Goal: Task Accomplishment & Management: Complete application form

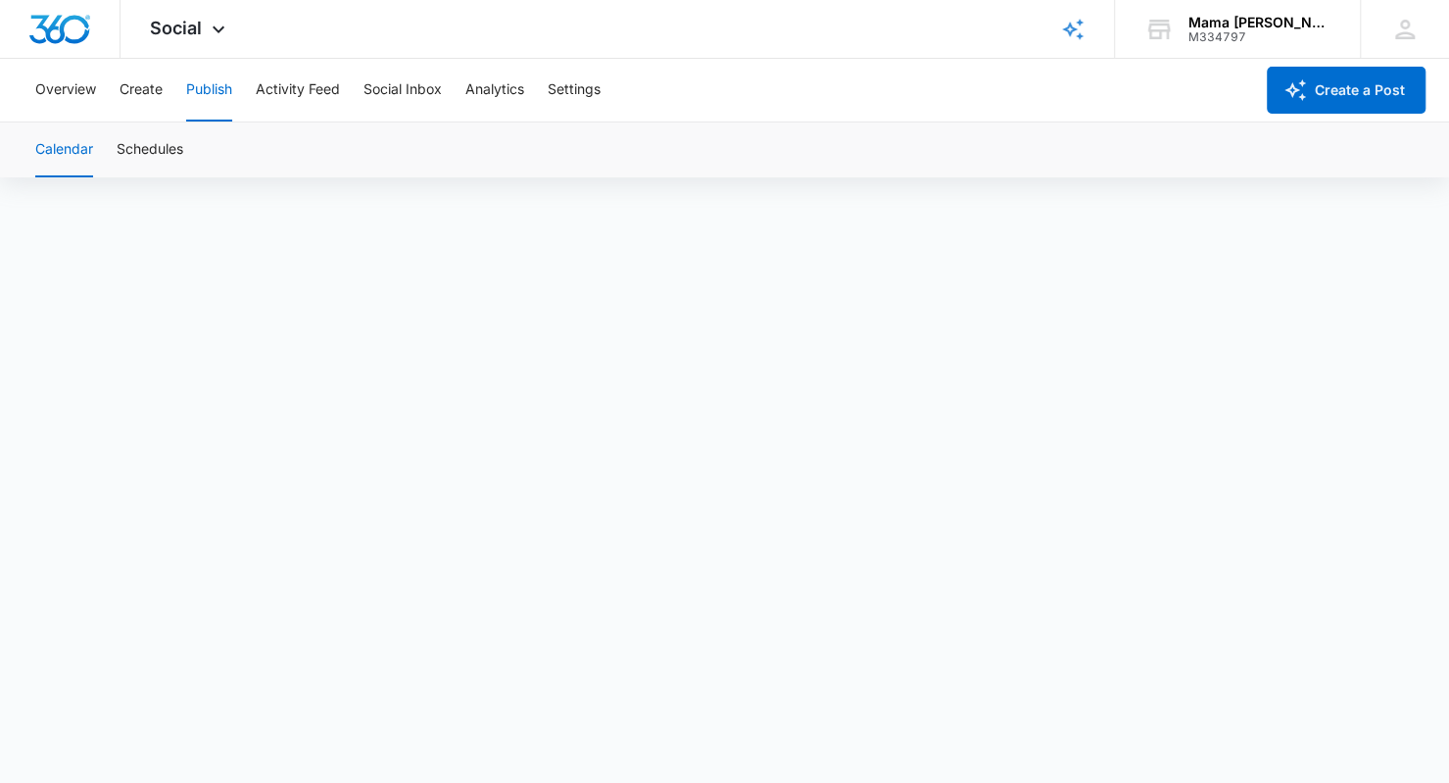
click at [188, 30] on span "Social" at bounding box center [176, 28] width 52 height 21
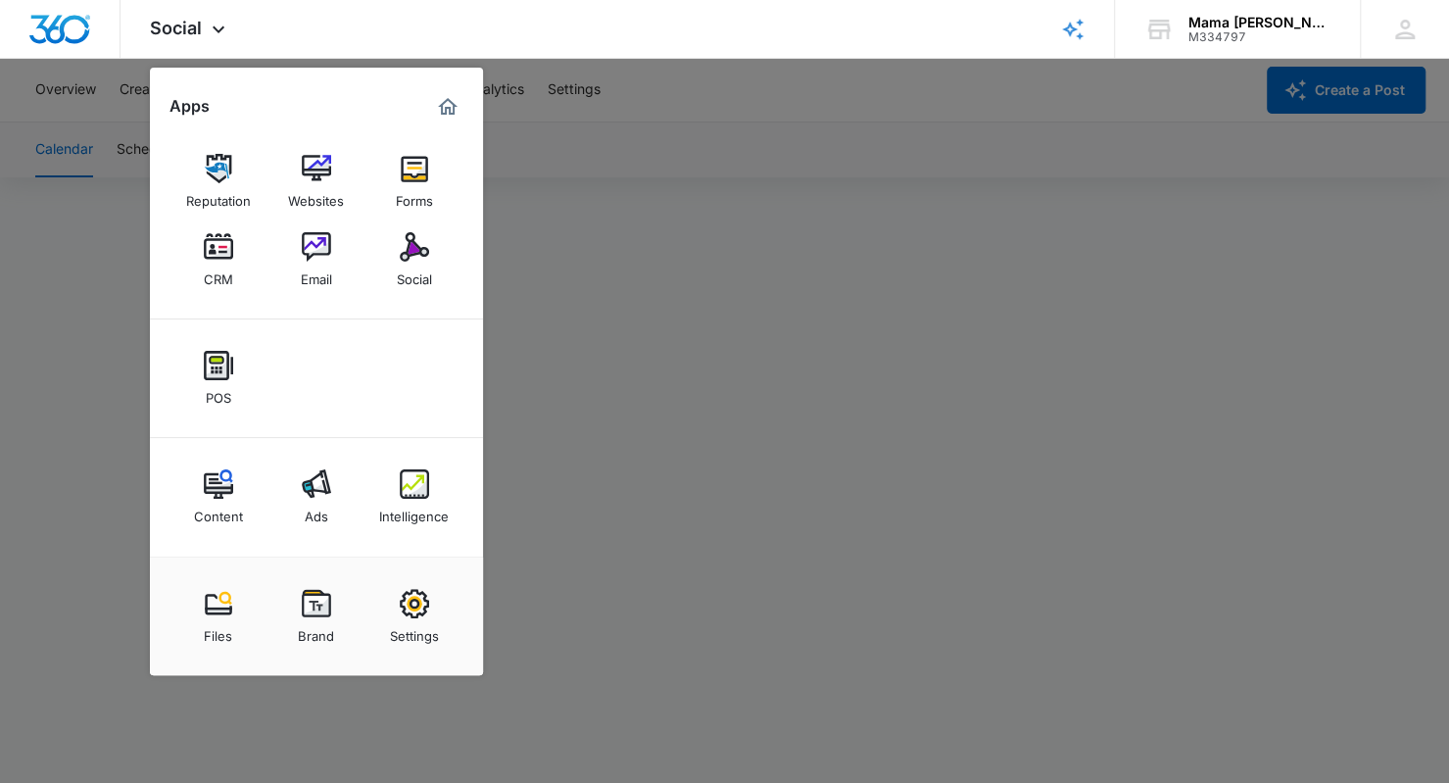
click at [214, 227] on link "CRM" at bounding box center [218, 259] width 74 height 74
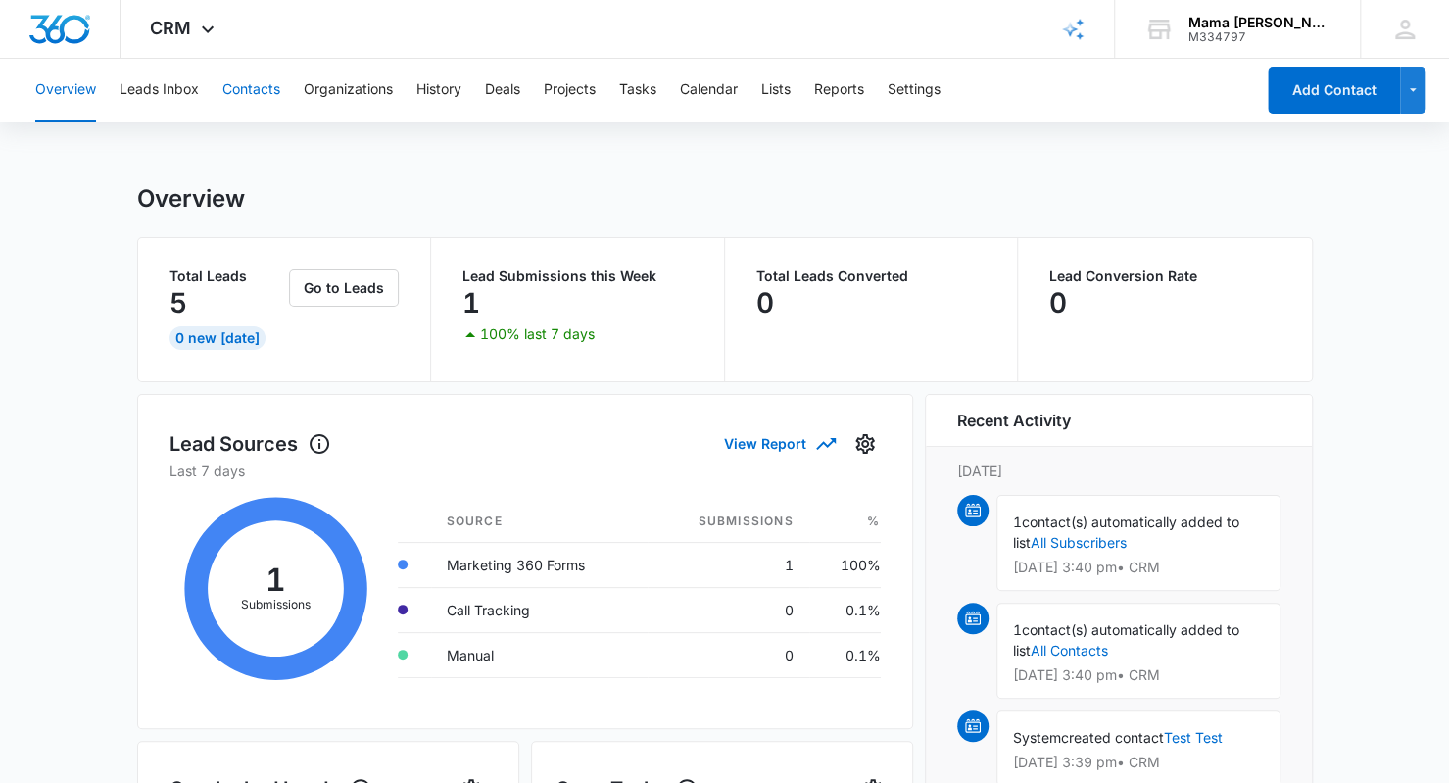
click at [251, 84] on button "Contacts" at bounding box center [251, 90] width 58 height 63
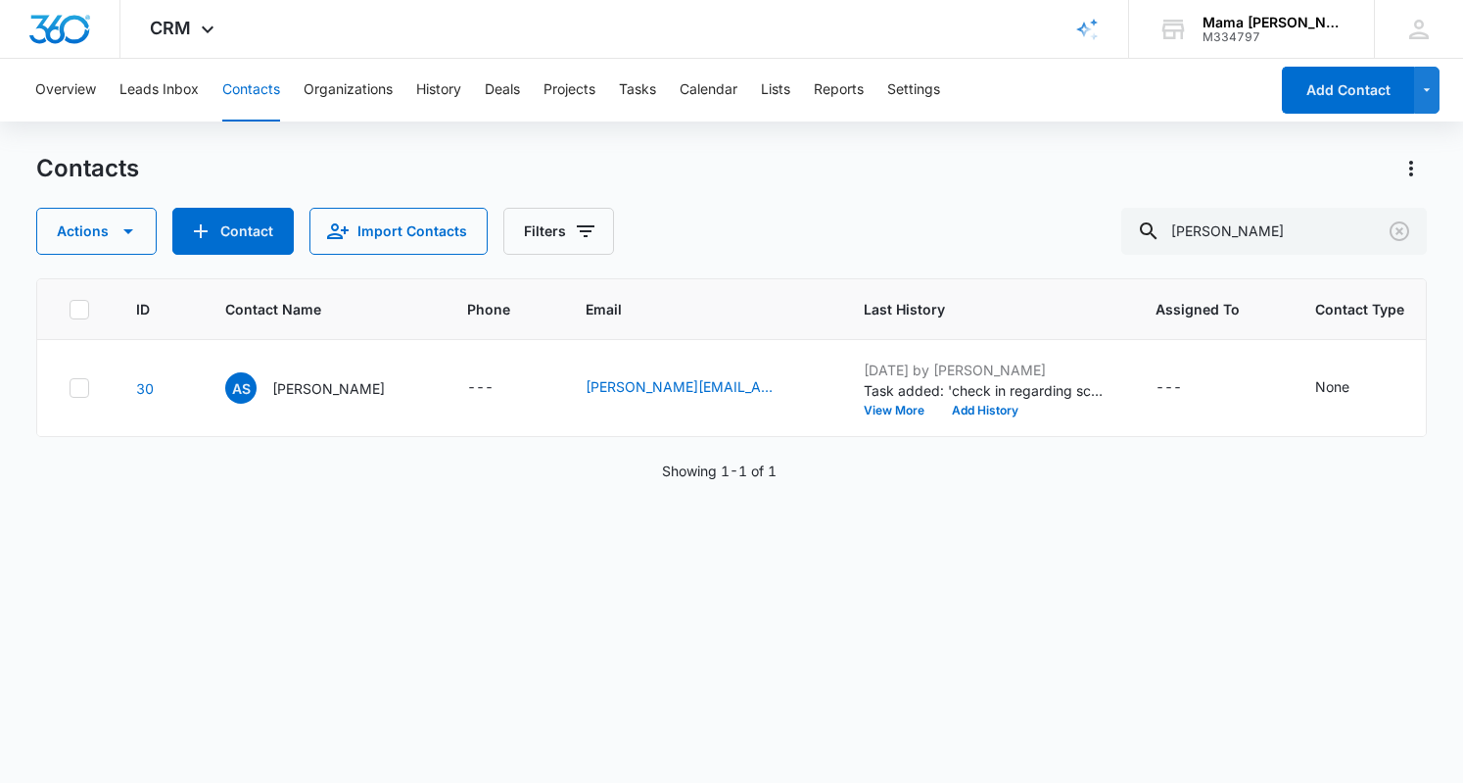
click at [300, 387] on p "[PERSON_NAME]" at bounding box center [328, 388] width 113 height 21
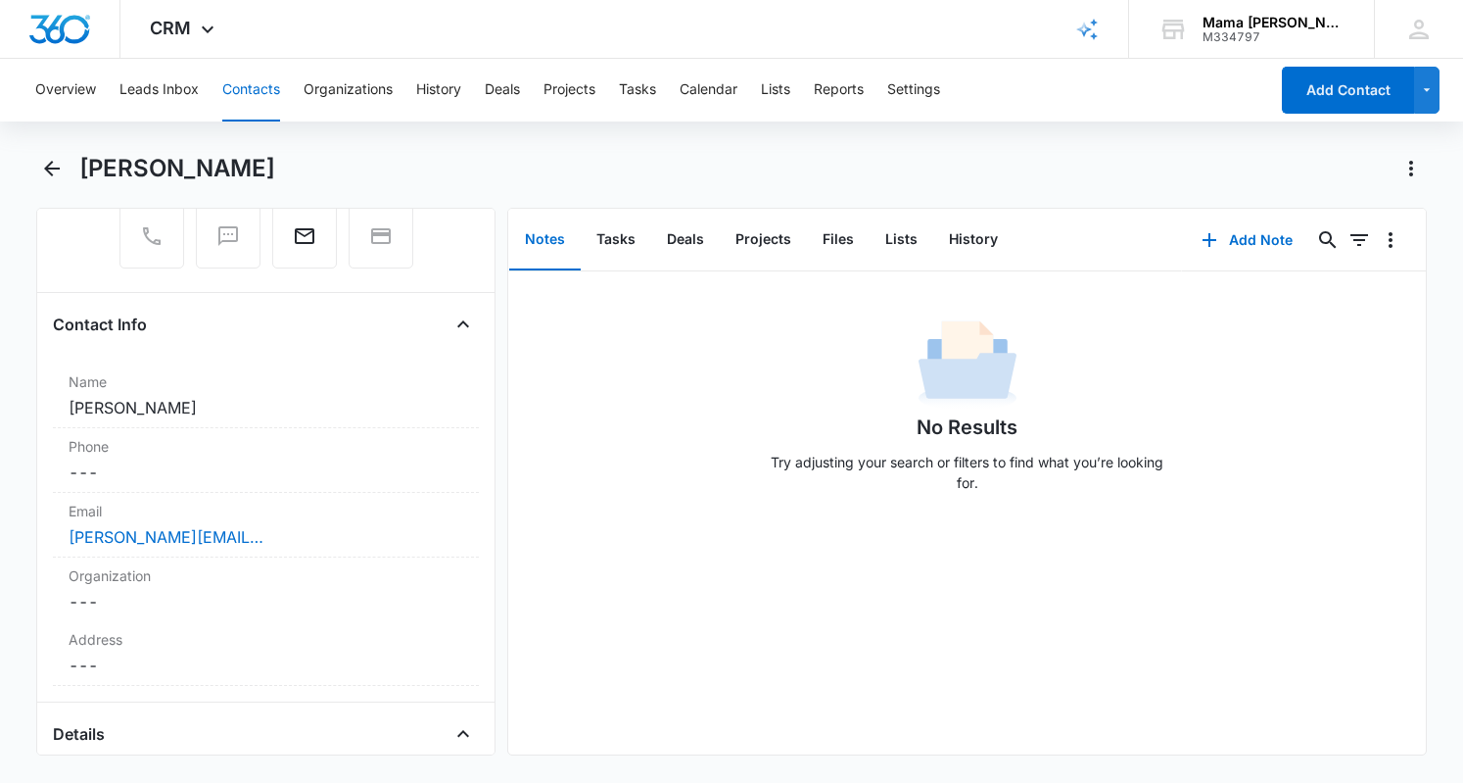
scroll to position [242, 0]
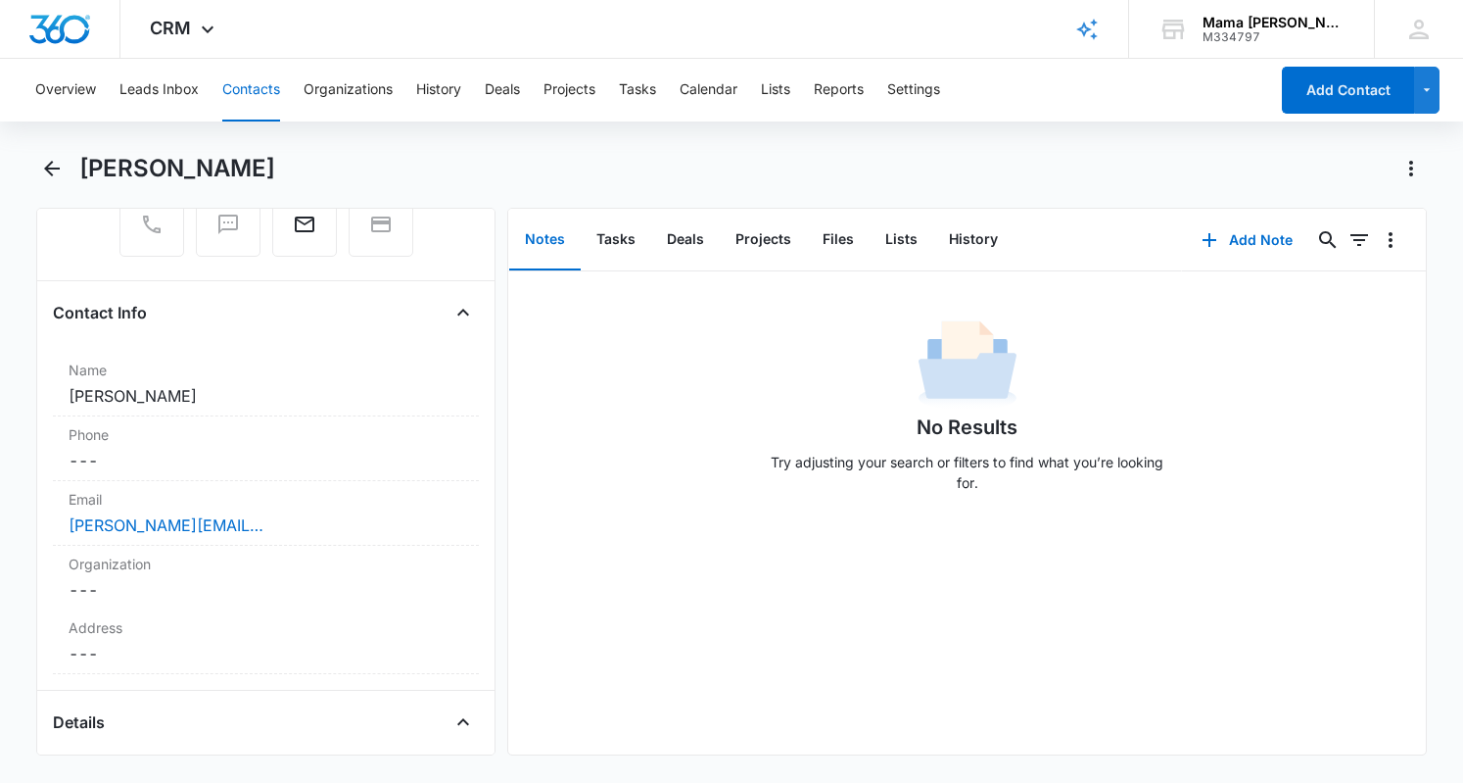
click at [112, 451] on dd "Cancel Save Changes ---" at bounding box center [266, 461] width 395 height 24
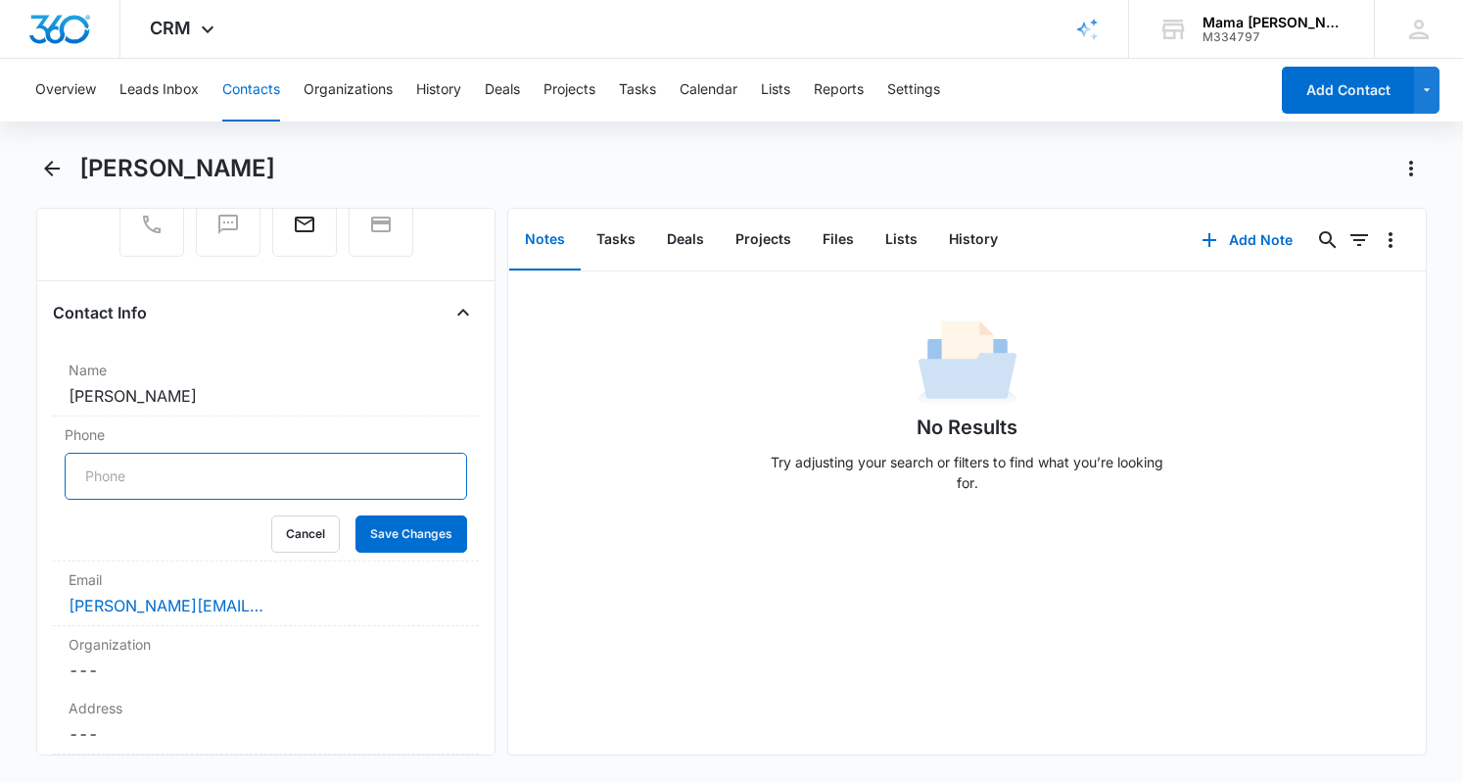
click at [143, 468] on input "Phone" at bounding box center [266, 475] width 403 height 47
paste input "[PHONE_NUMBER]"
type input "[PHONE_NUMBER]"
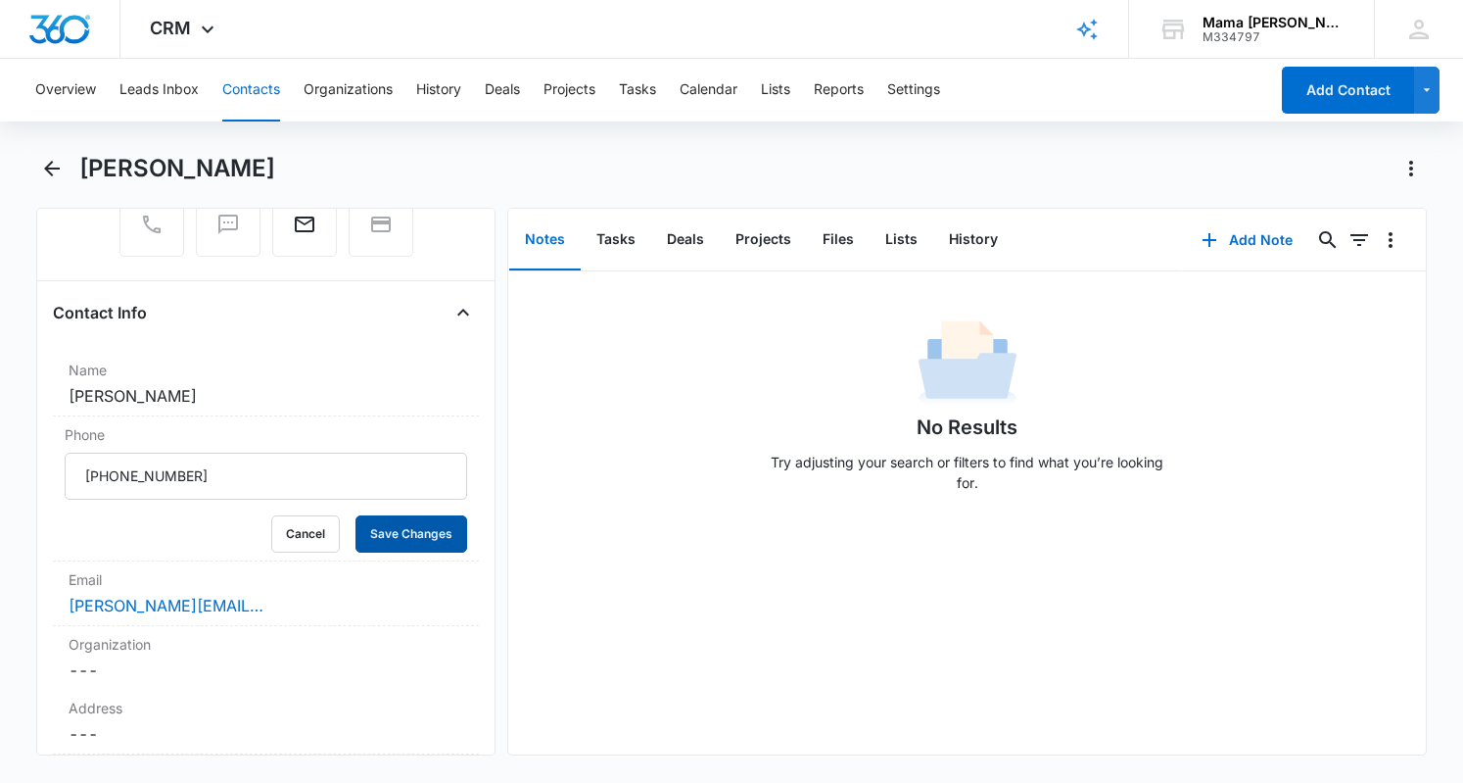
click at [412, 530] on button "Save Changes" at bounding box center [412, 533] width 112 height 37
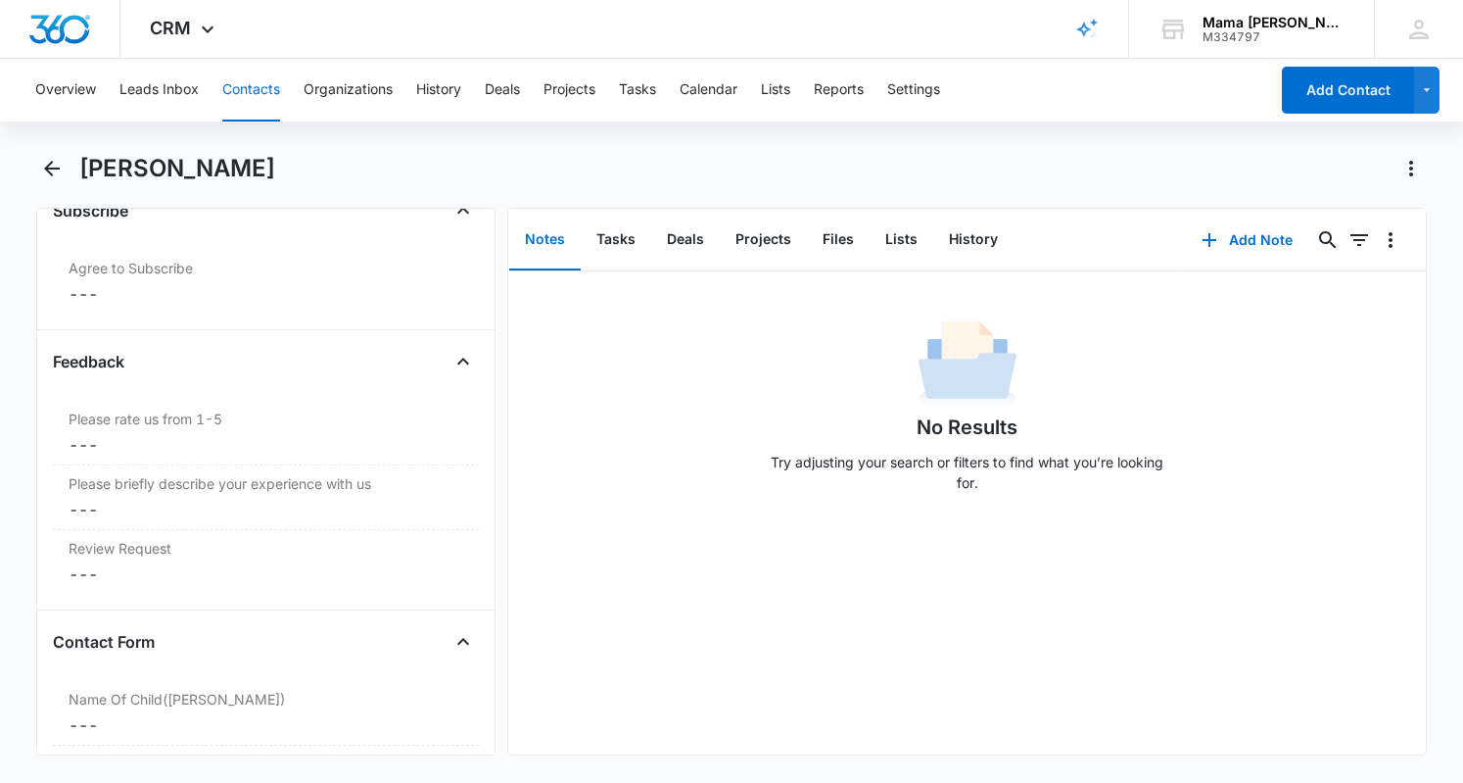
scroll to position [2283, 0]
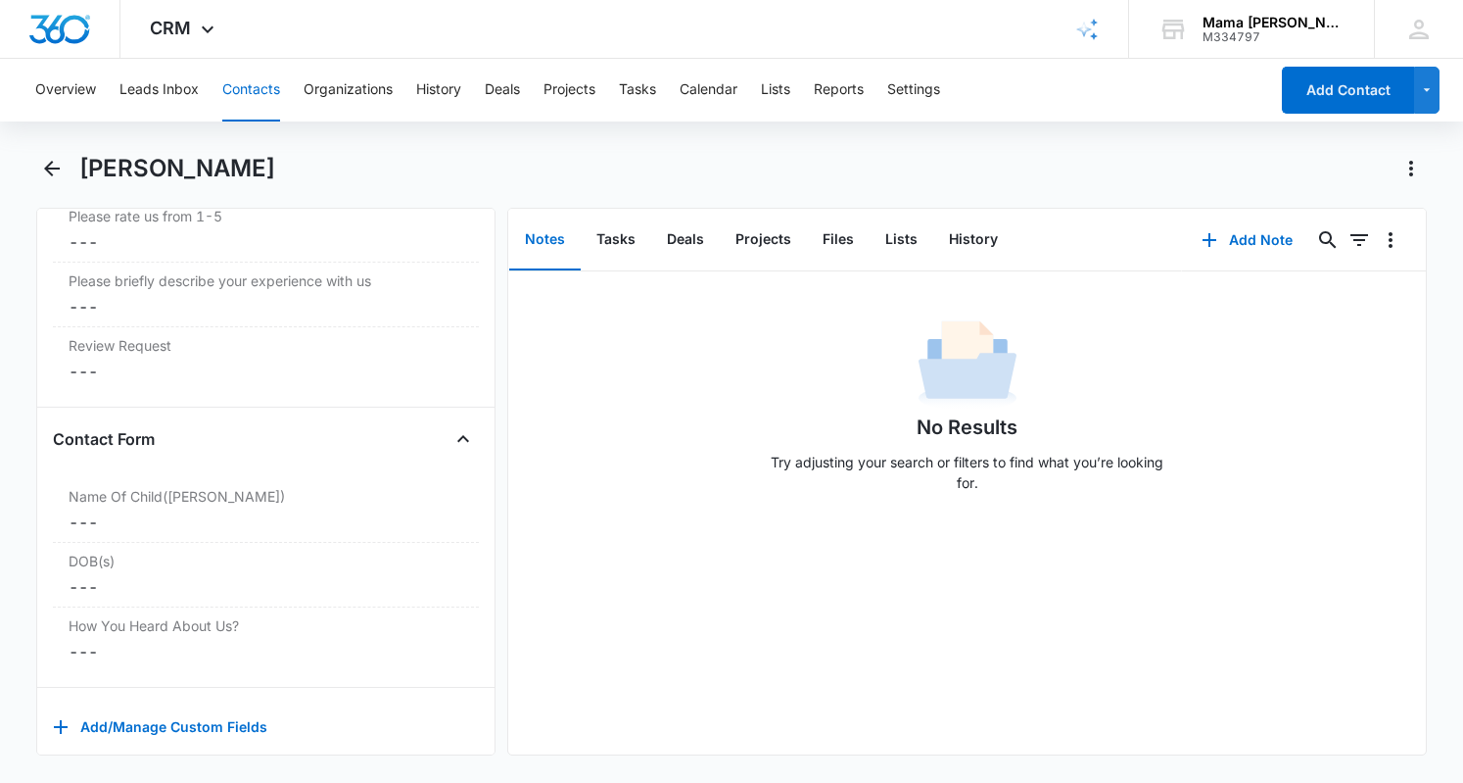
click at [108, 510] on dd "Cancel Save Changes ---" at bounding box center [266, 522] width 395 height 24
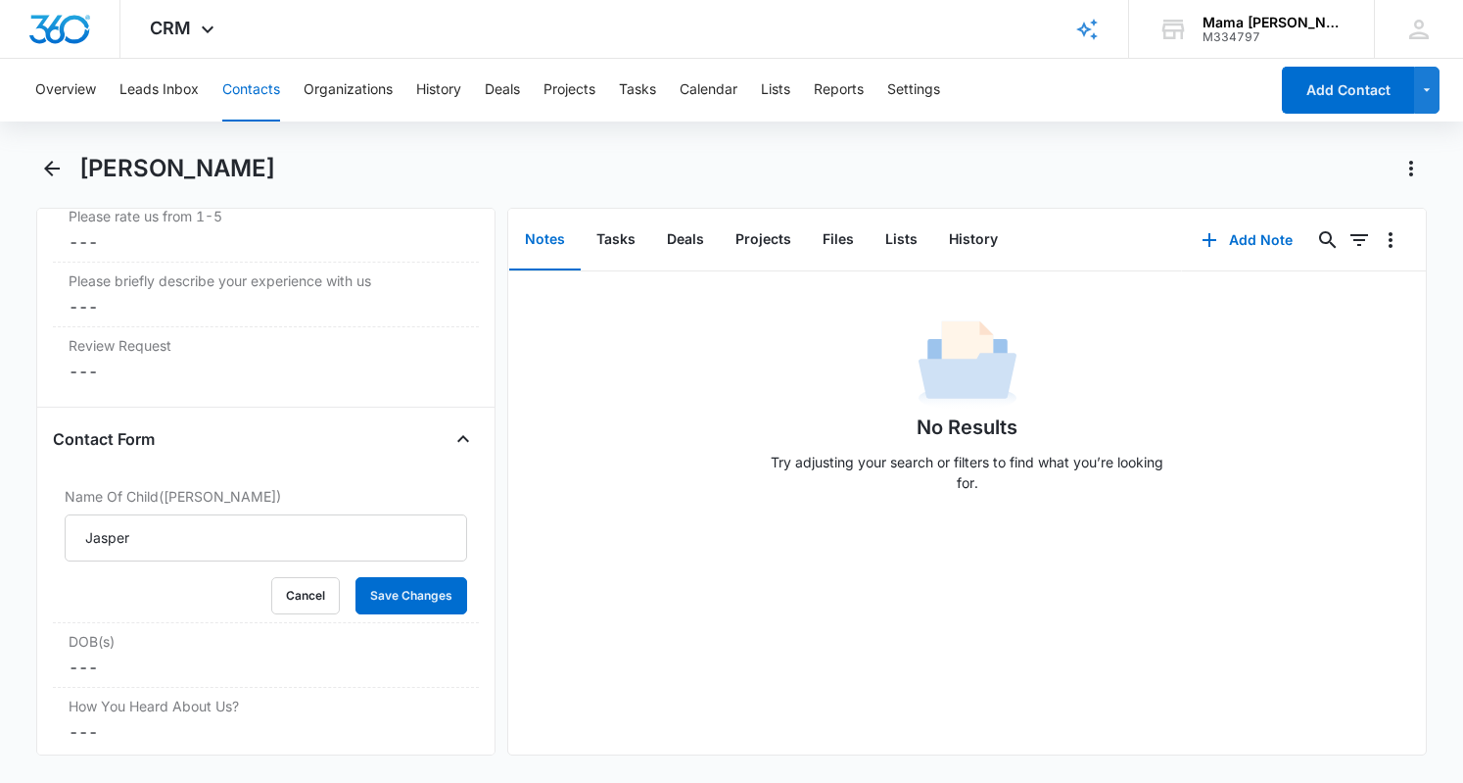
type input "Jasper"
click at [411, 577] on button "Save Changes" at bounding box center [412, 595] width 112 height 37
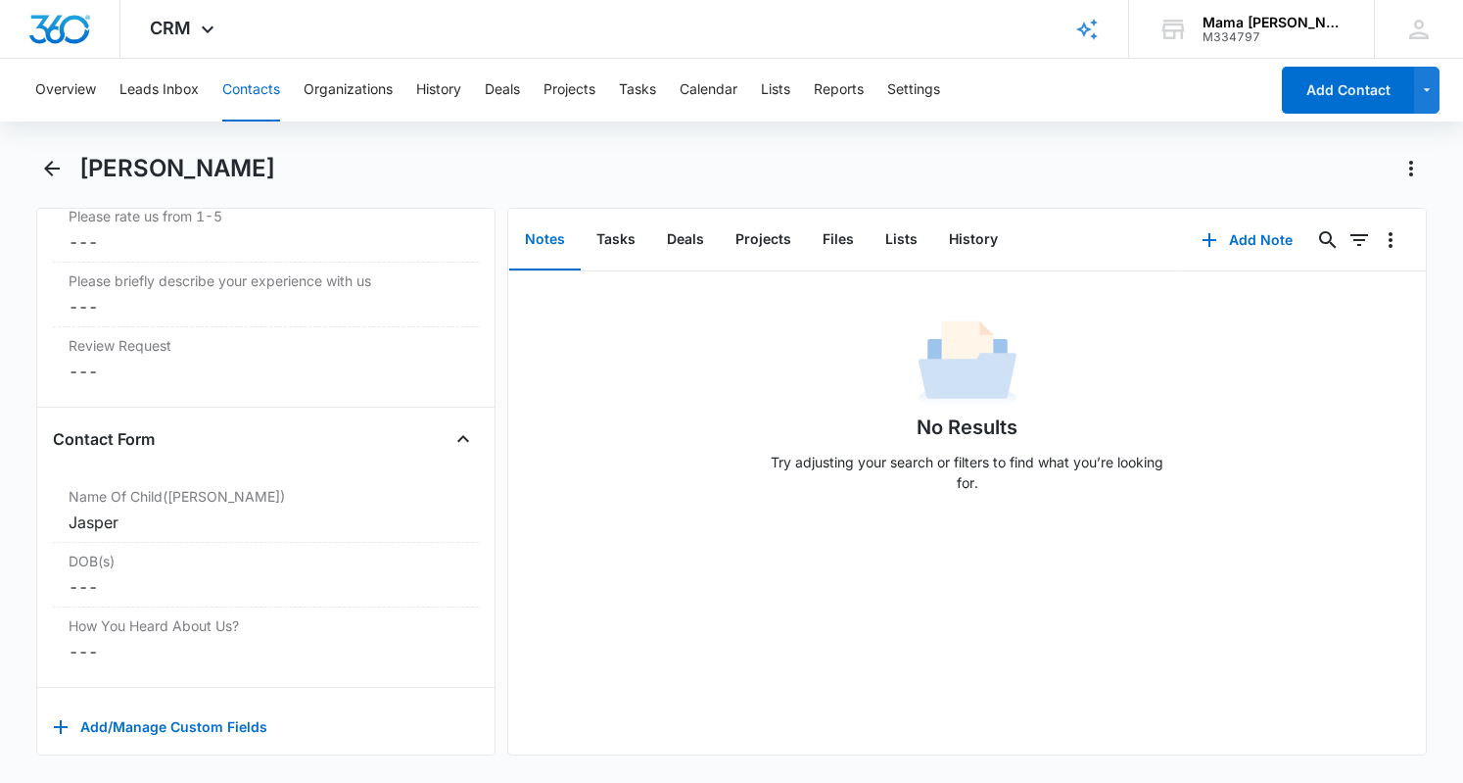
click at [237, 543] on div "DOB(s) Cancel Save Changes ---" at bounding box center [266, 575] width 426 height 65
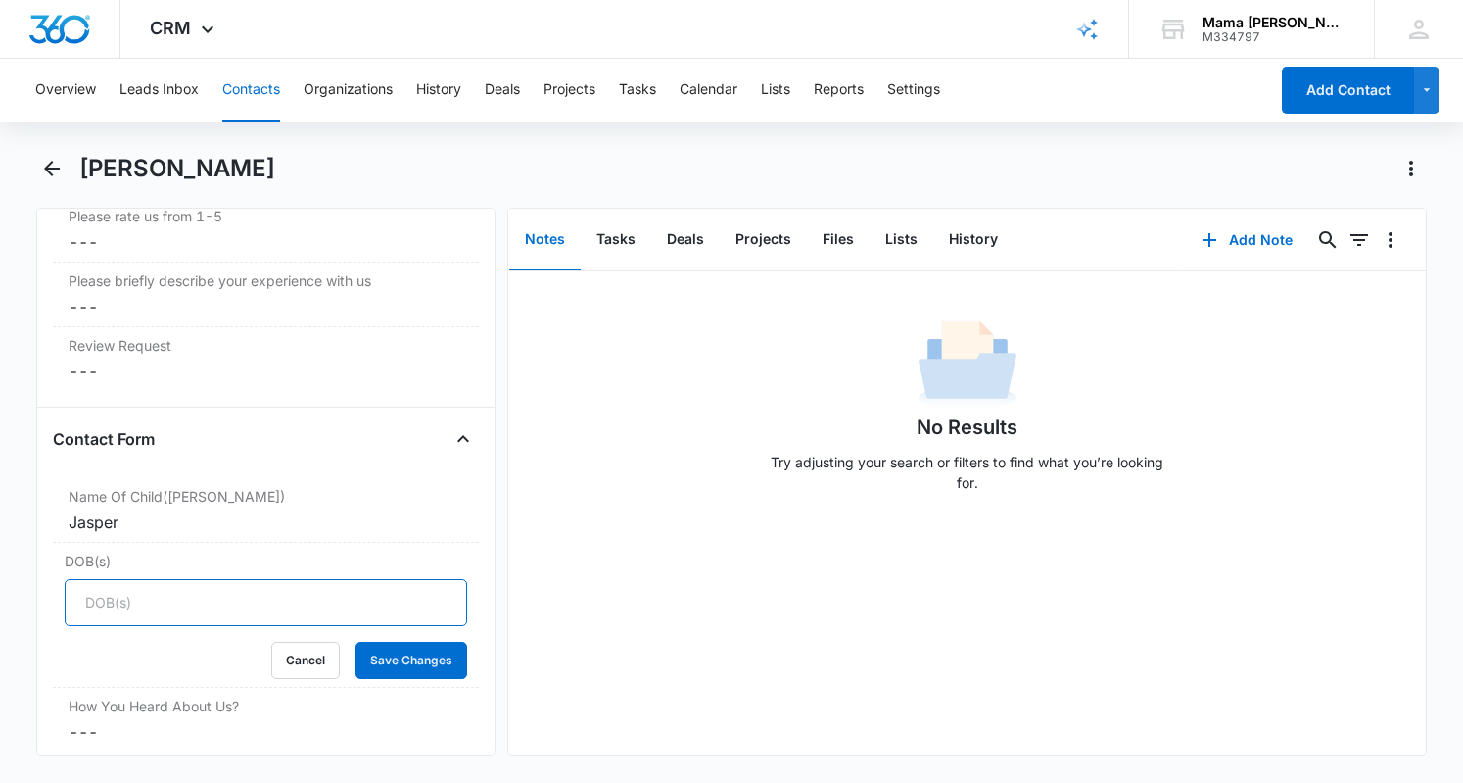
click at [222, 579] on input "DOB(s)" at bounding box center [266, 602] width 403 height 47
type input "[DATE]"
click at [411, 642] on button "Save Changes" at bounding box center [412, 660] width 112 height 37
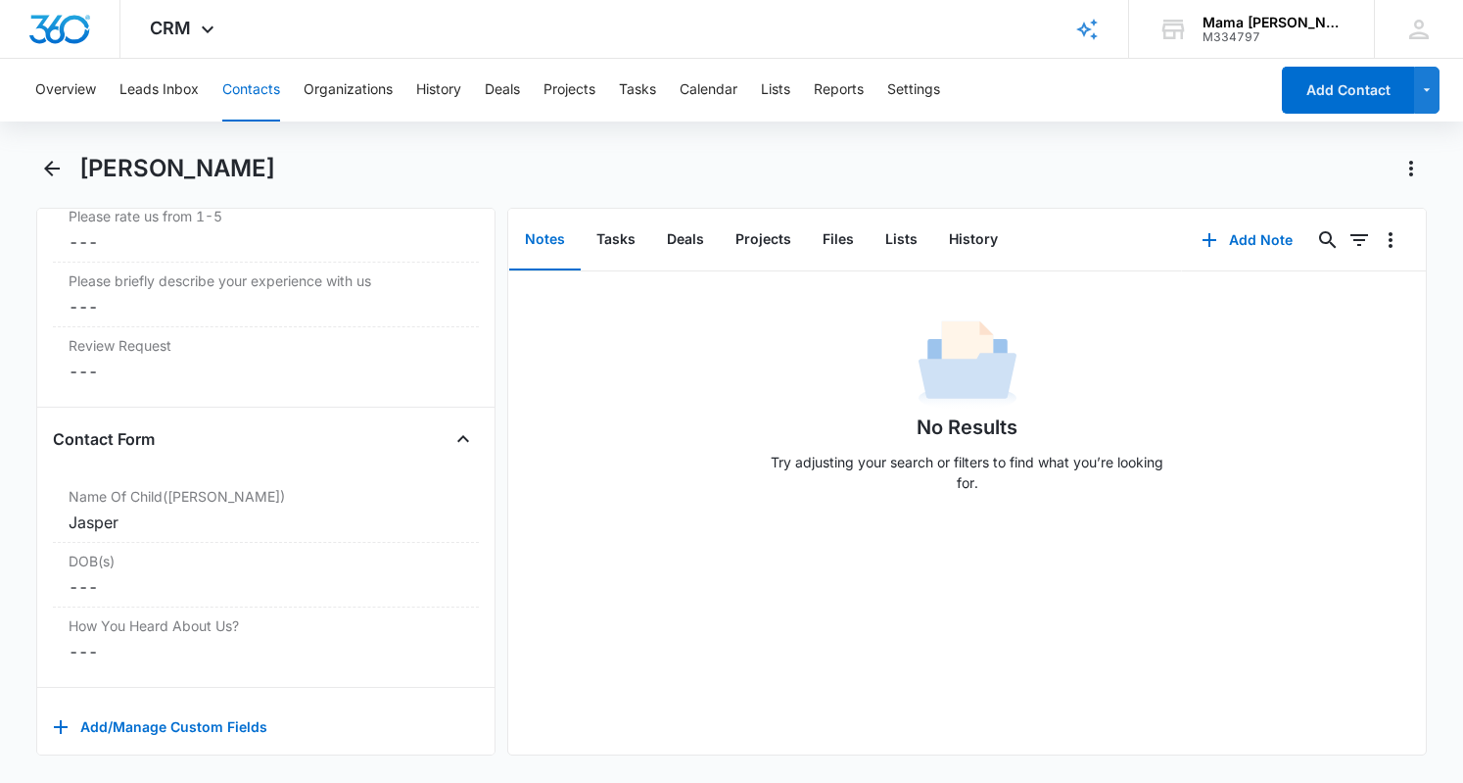
click at [135, 640] on dd "Cancel Save Changes ---" at bounding box center [266, 652] width 395 height 24
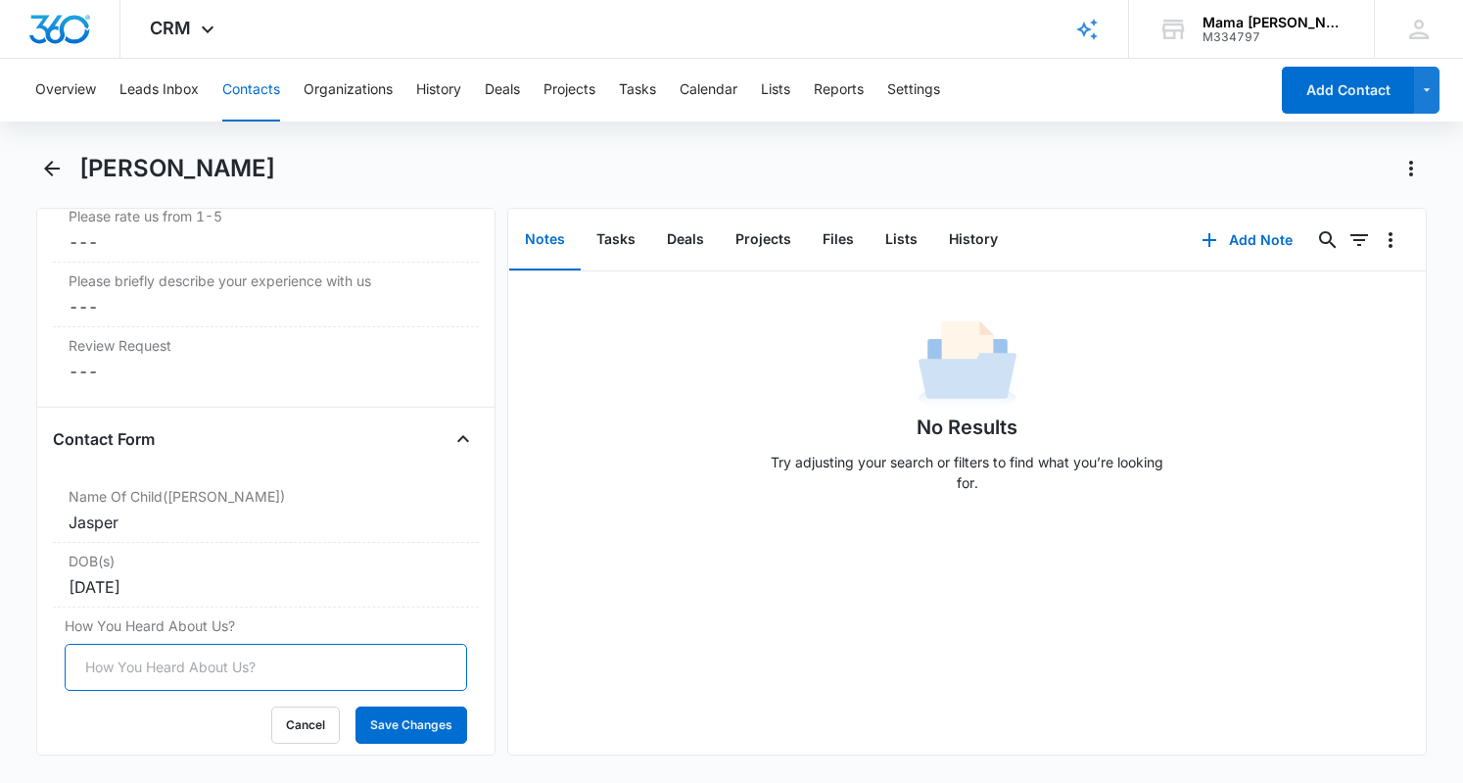
click at [135, 643] on input "How You Heard About Us?" at bounding box center [266, 666] width 403 height 47
type input "FB groups"
click at [385, 706] on button "Save Changes" at bounding box center [412, 724] width 112 height 37
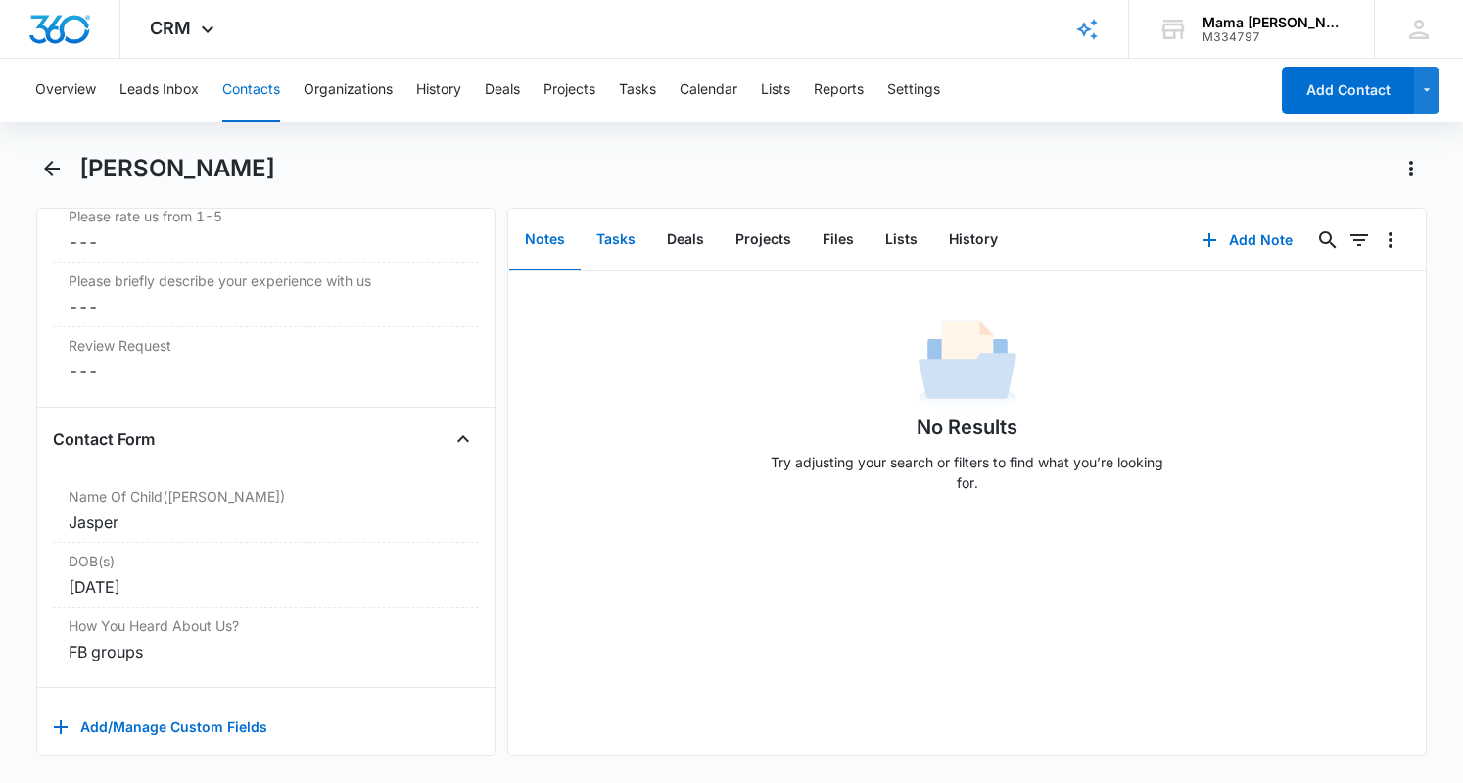
click at [607, 246] on button "Tasks" at bounding box center [616, 240] width 71 height 61
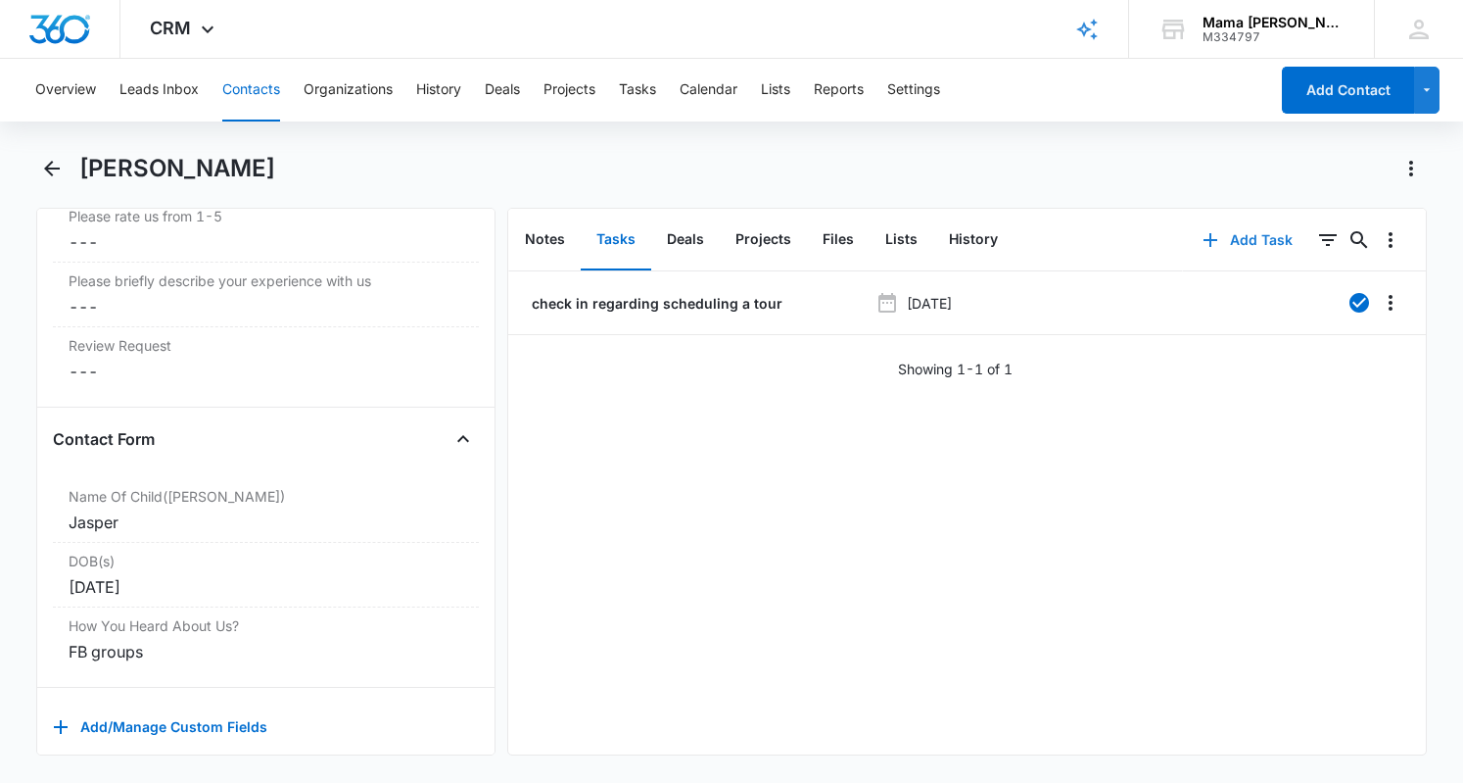
click at [1226, 243] on button "Add Task" at bounding box center [1247, 239] width 129 height 47
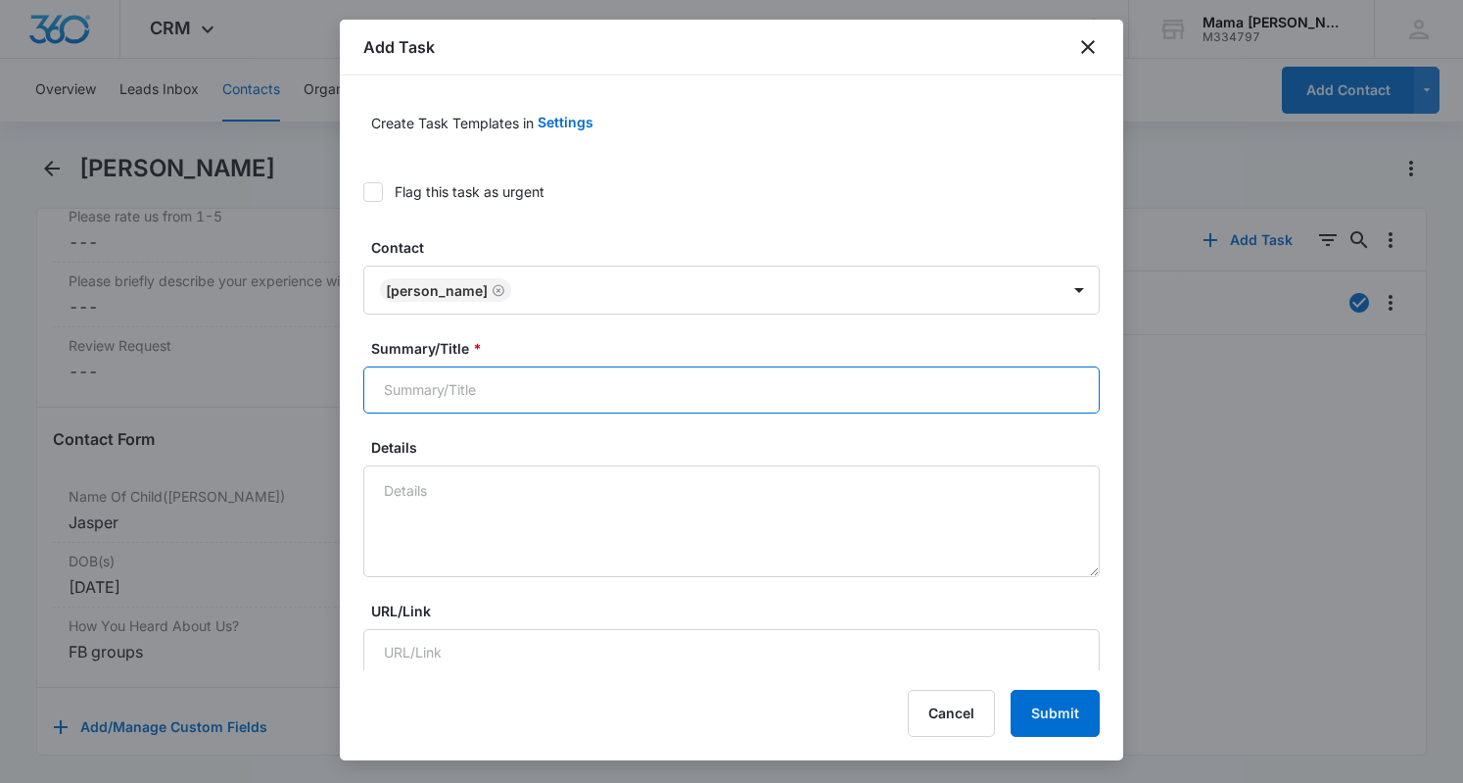
click at [447, 388] on input "Summary/Title *" at bounding box center [731, 389] width 737 height 47
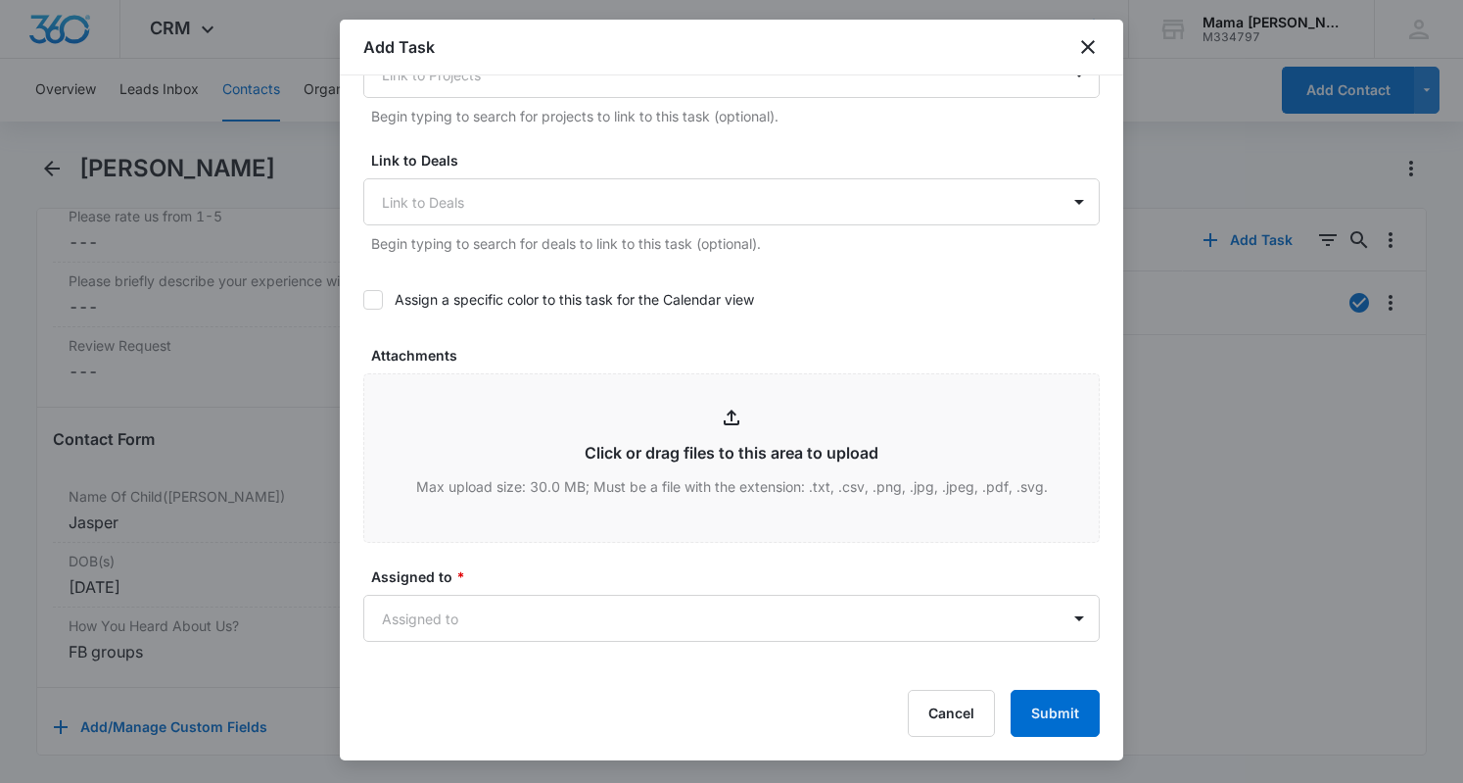
scroll to position [748, 0]
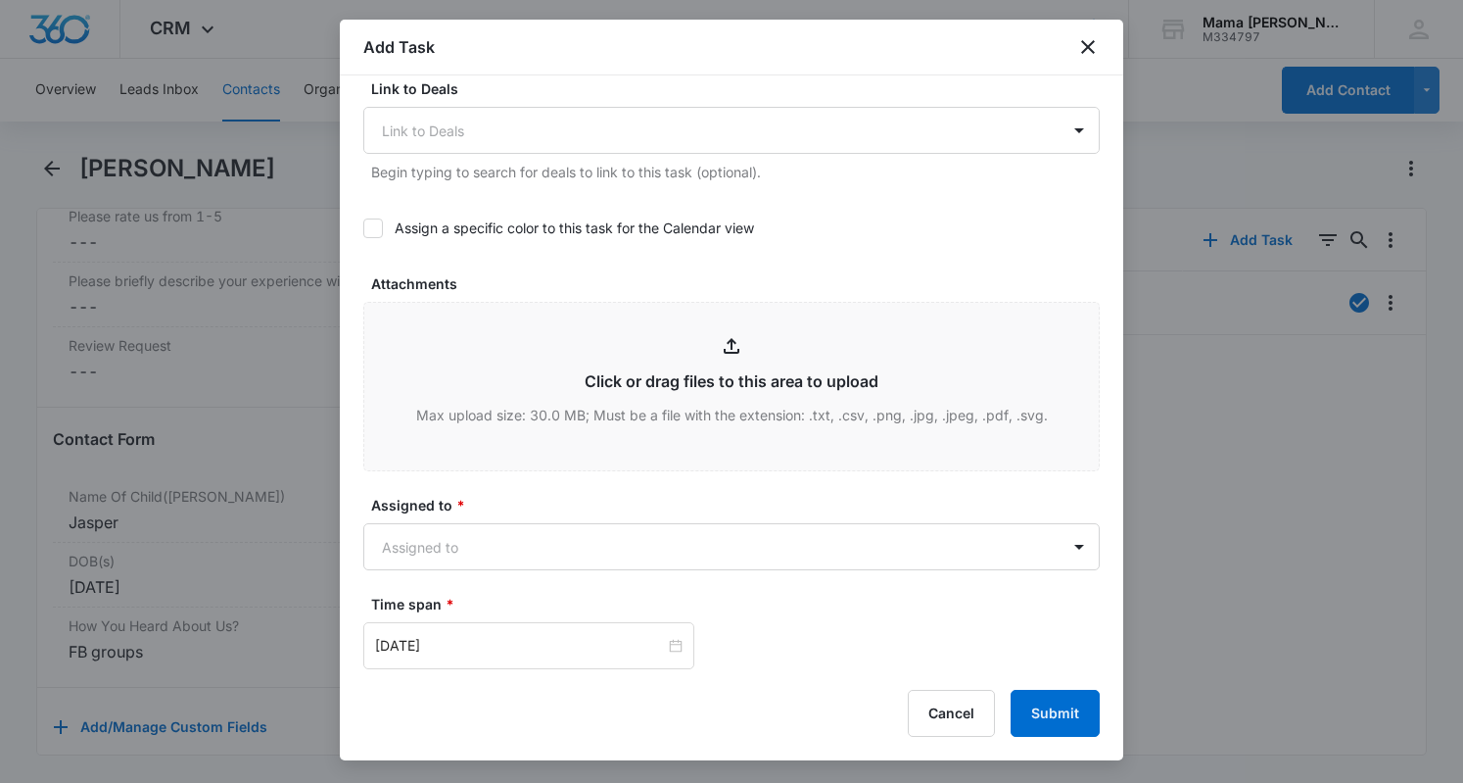
type input "check in regarding enrollment"
click at [639, 545] on body "CRM Apps Reputation Websites Forms CRM Email Social POS Content Ads Intelligenc…" at bounding box center [731, 391] width 1463 height 783
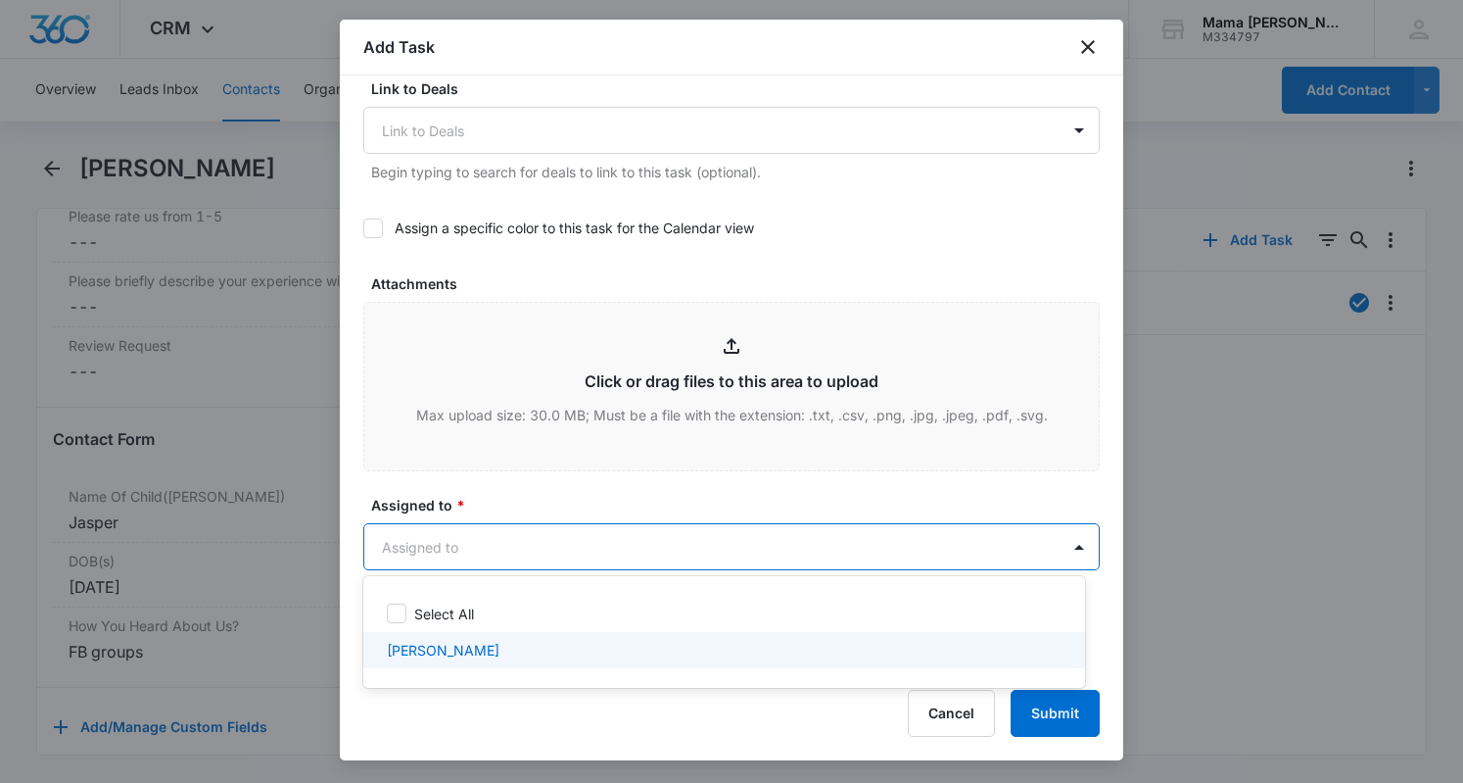
click at [456, 650] on p "[PERSON_NAME]" at bounding box center [443, 650] width 113 height 21
checkbox input "true"
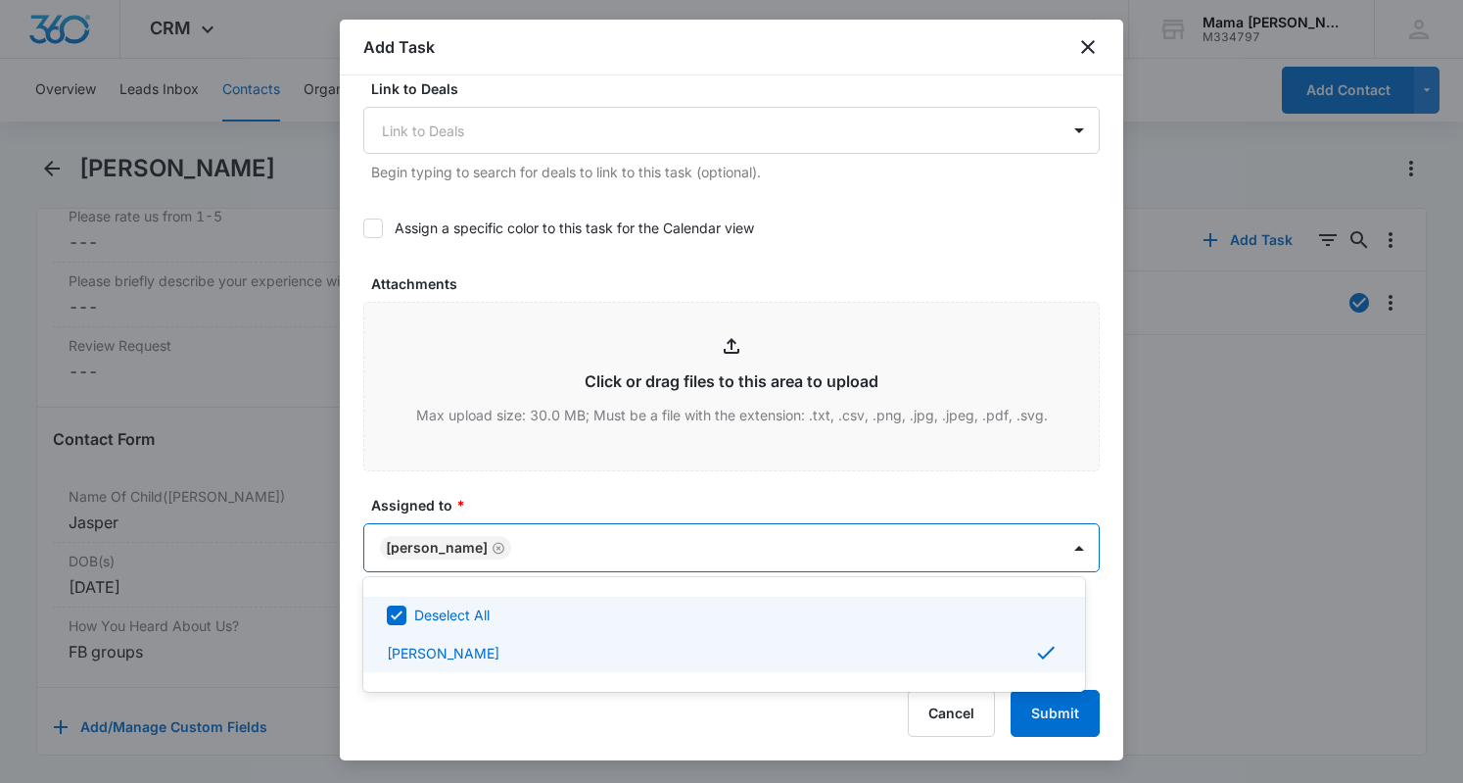
click at [733, 468] on div at bounding box center [731, 391] width 1463 height 783
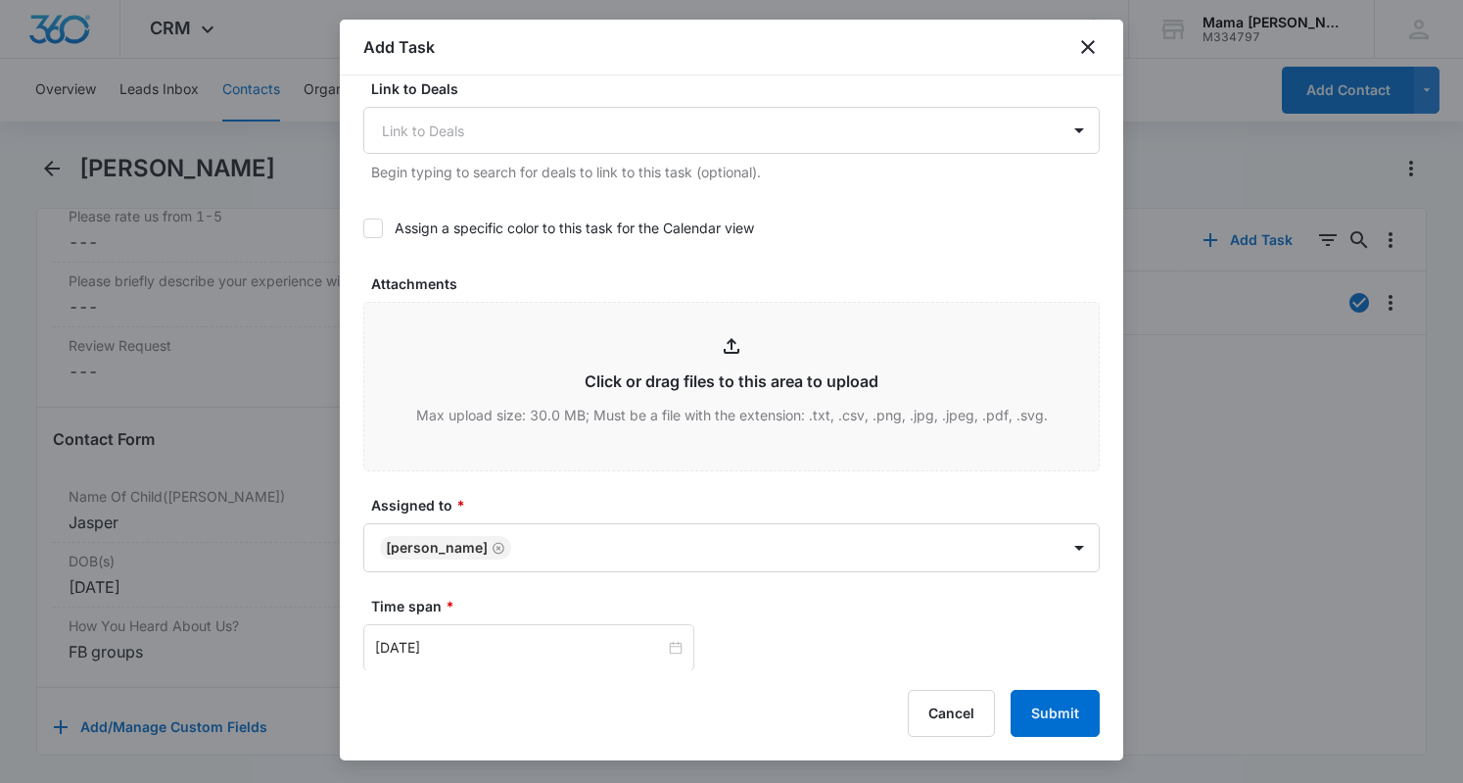
scroll to position [928, 0]
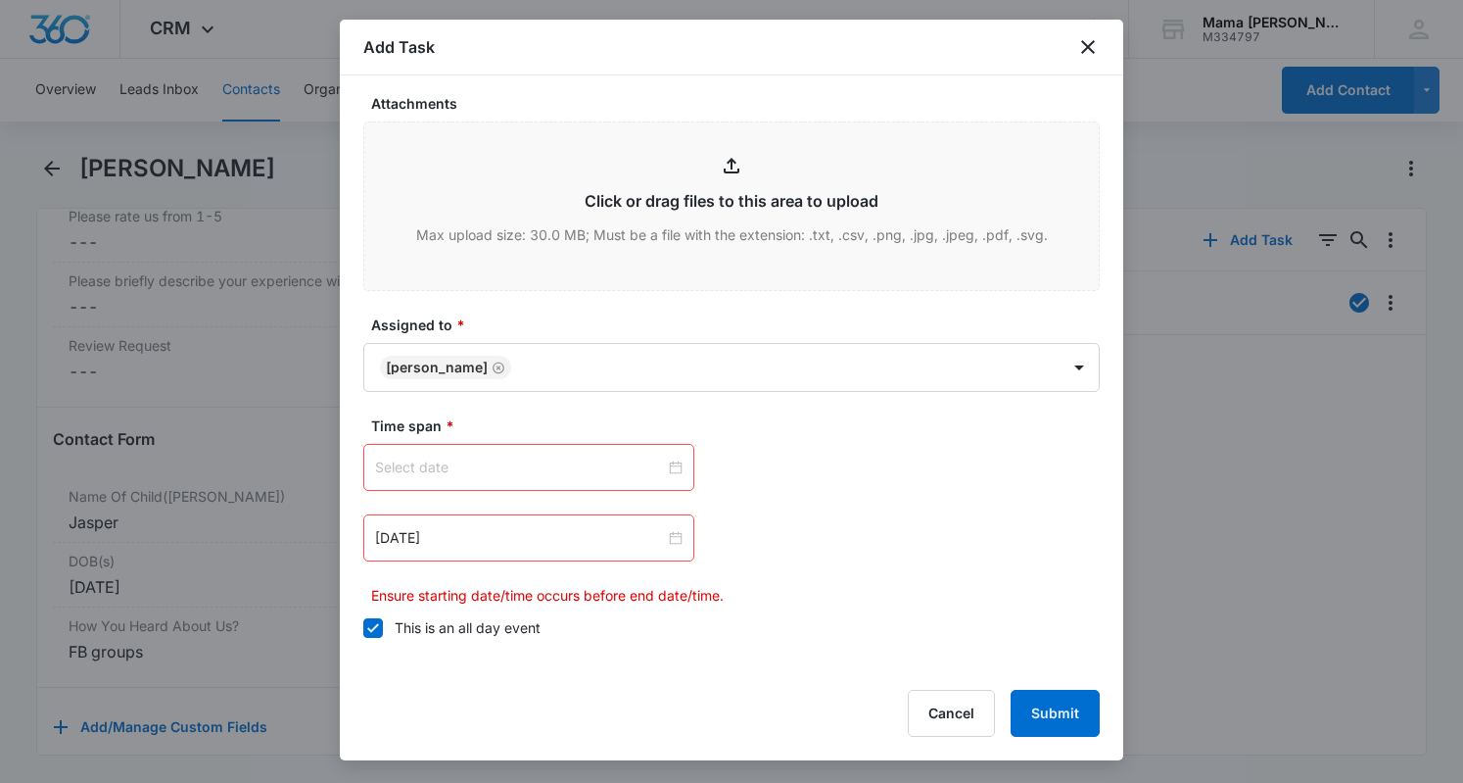
click at [600, 470] on input at bounding box center [520, 467] width 290 height 22
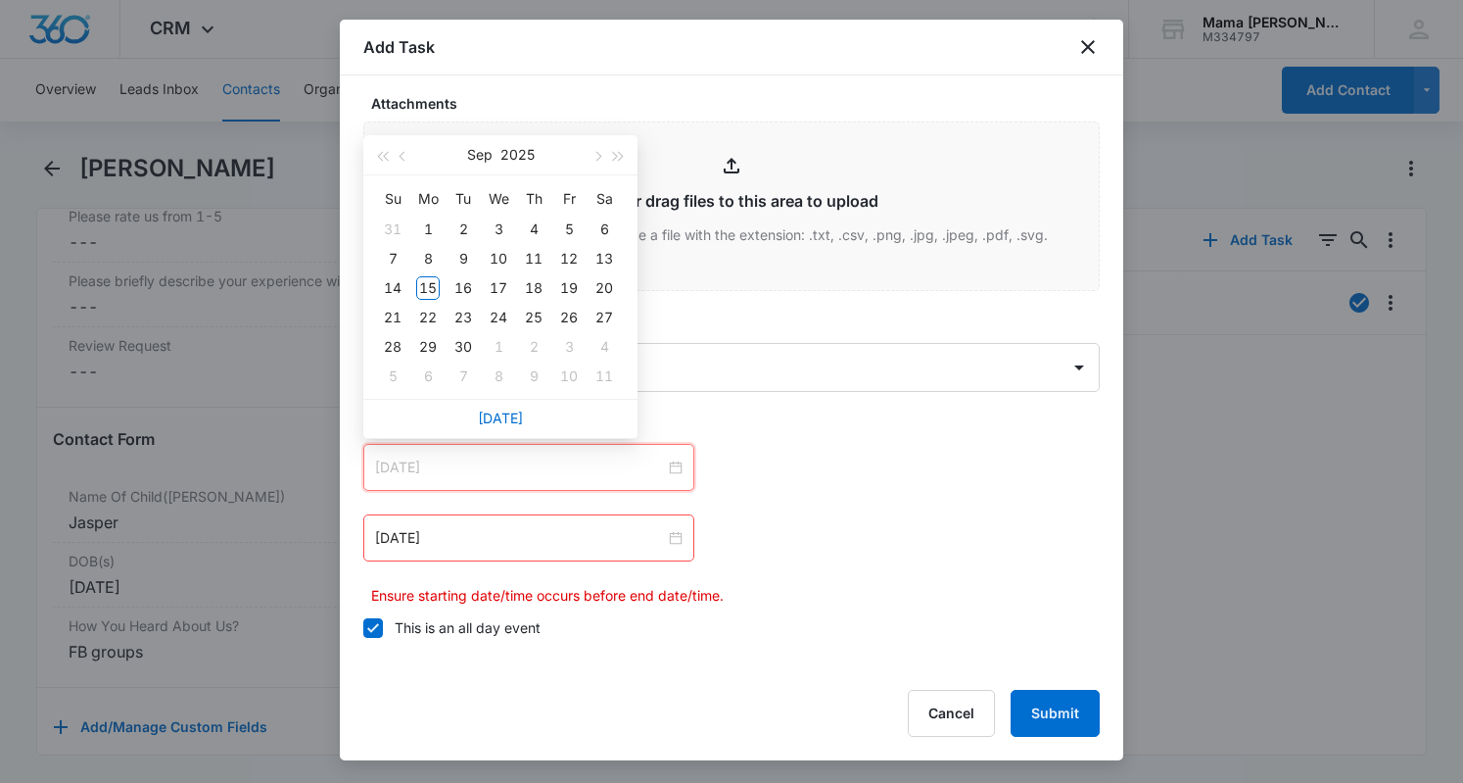
type input "[DATE]"
click at [494, 295] on div "17" at bounding box center [499, 288] width 24 height 24
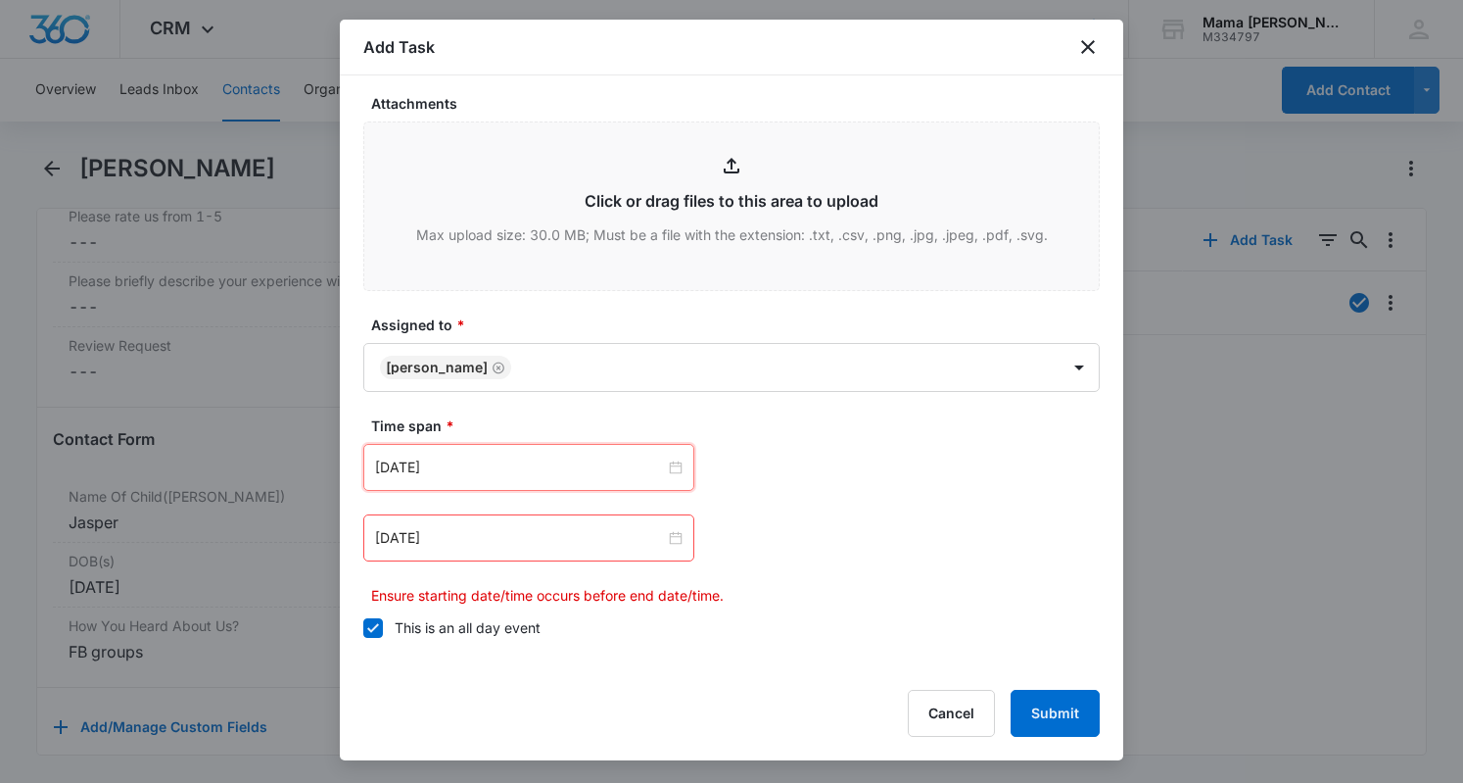
click at [482, 534] on input "[DATE]" at bounding box center [520, 538] width 290 height 22
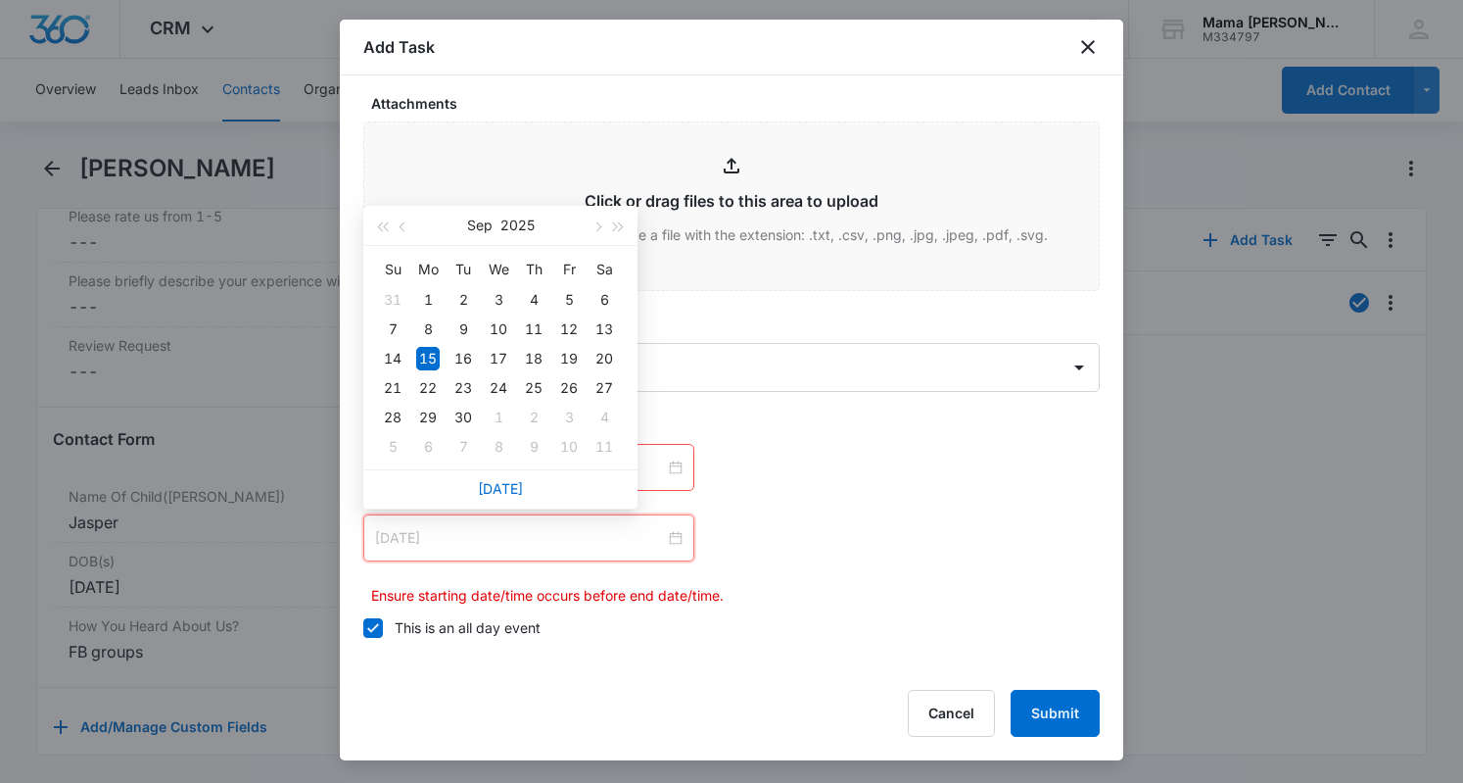
type input "[DATE]"
click at [509, 344] on td "17" at bounding box center [498, 358] width 35 height 29
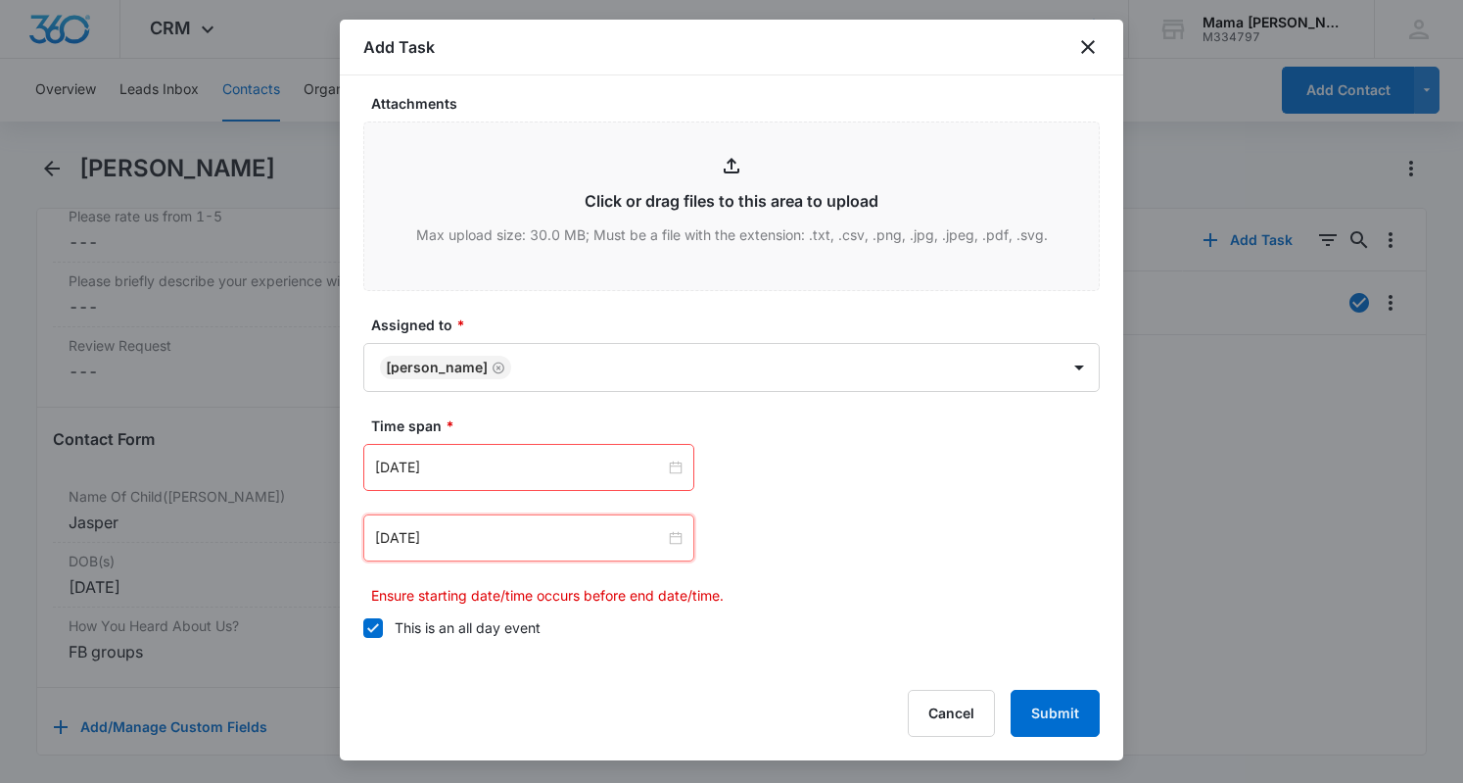
click at [819, 471] on div "[DATE] [DATE] Su Mo Tu We Th Fr Sa 31 1 2 3 4 5 6 7 8 9 10 11 12 13 14 15 16 17…" at bounding box center [731, 467] width 737 height 47
click at [368, 627] on icon at bounding box center [373, 628] width 18 height 18
click at [363, 628] on input "This is an all day event" at bounding box center [363, 628] width 0 height 0
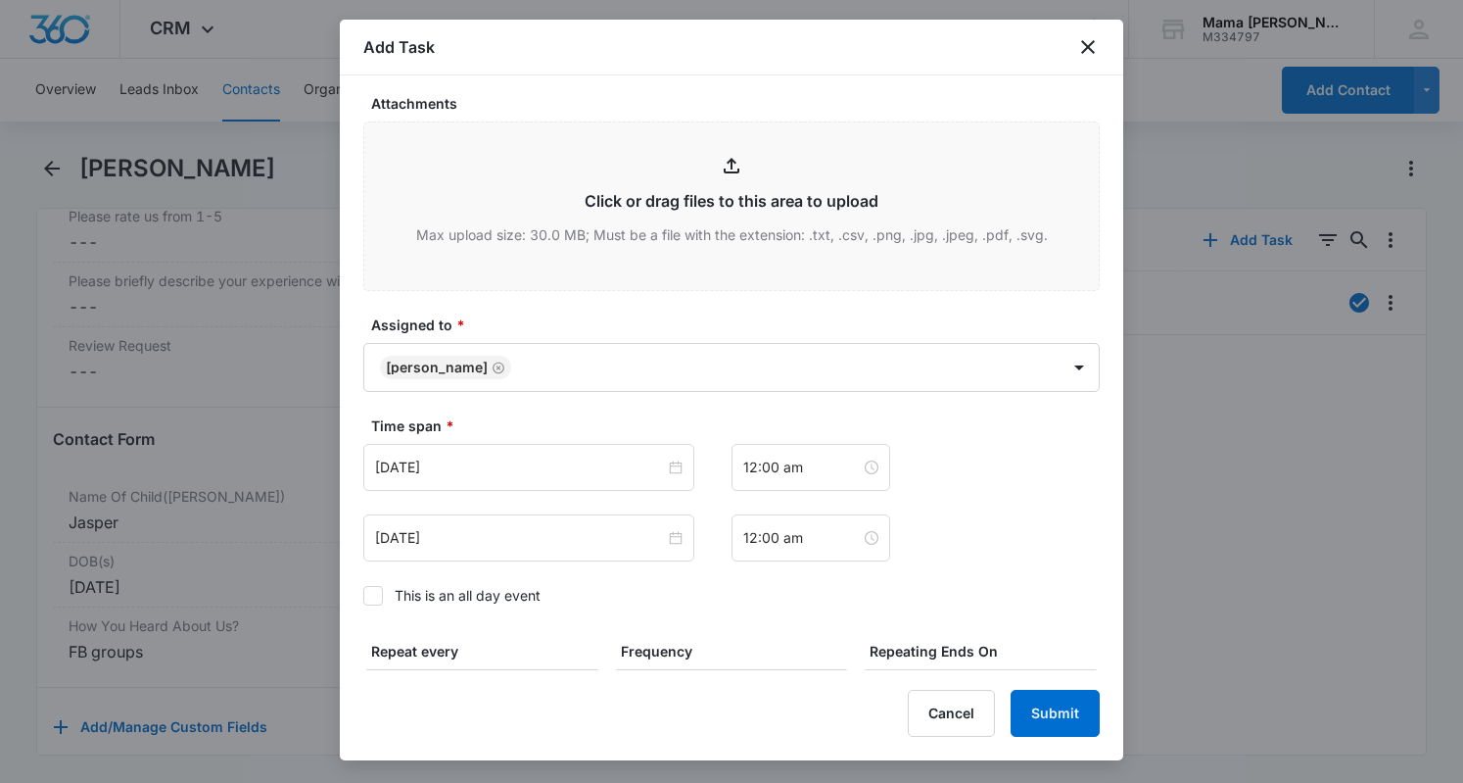
click at [370, 598] on icon at bounding box center [373, 596] width 18 height 18
click at [363, 595] on input "This is an all day event" at bounding box center [363, 595] width 0 height 0
drag, startPoint x: 370, startPoint y: 598, endPoint x: 662, endPoint y: 467, distance: 320.0
click at [662, 467] on div "Time span * [DATE] [DATE] This is an all day event" at bounding box center [731, 516] width 737 height 202
click at [597, 465] on input "[DATE]" at bounding box center [520, 467] width 290 height 22
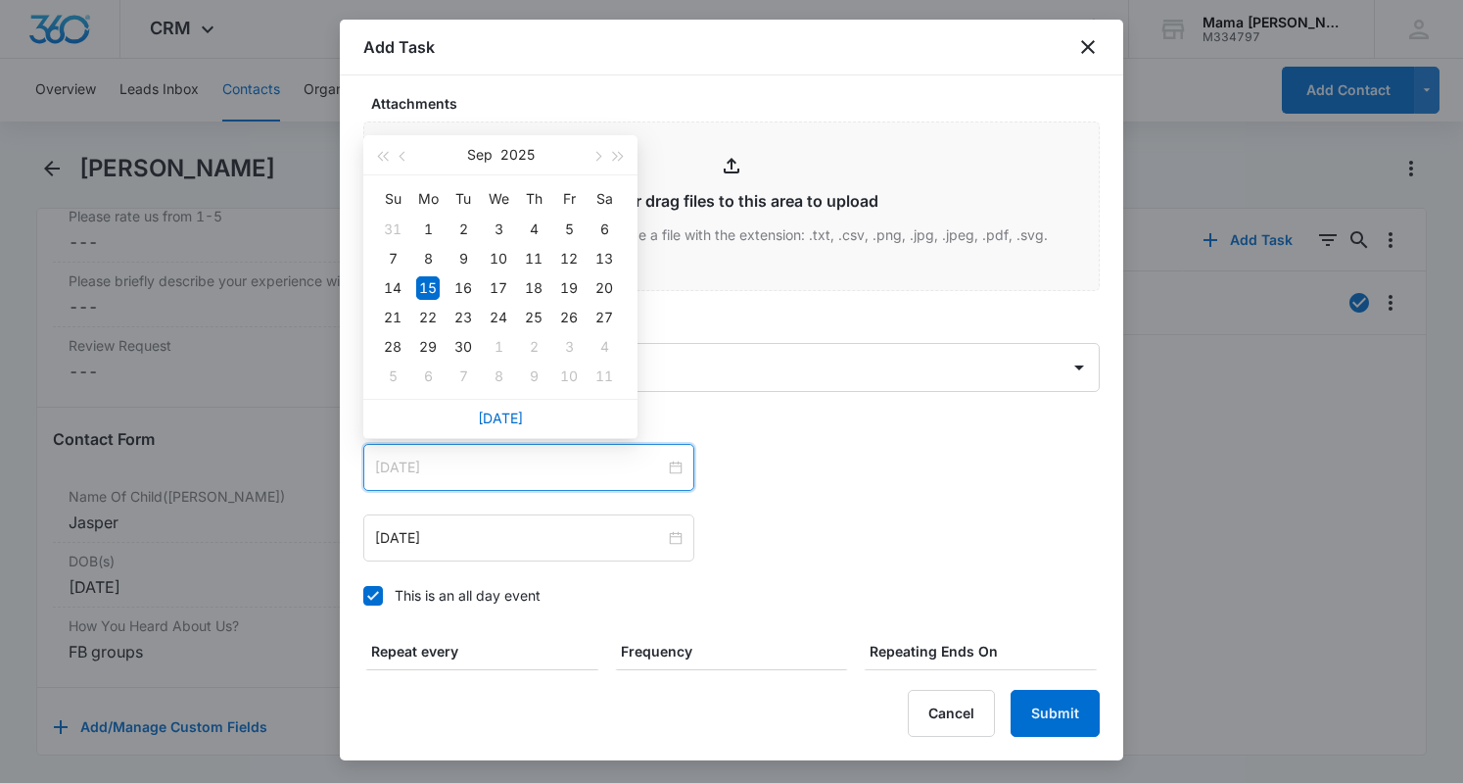
type input "[DATE]"
click at [507, 287] on div "17" at bounding box center [499, 288] width 24 height 24
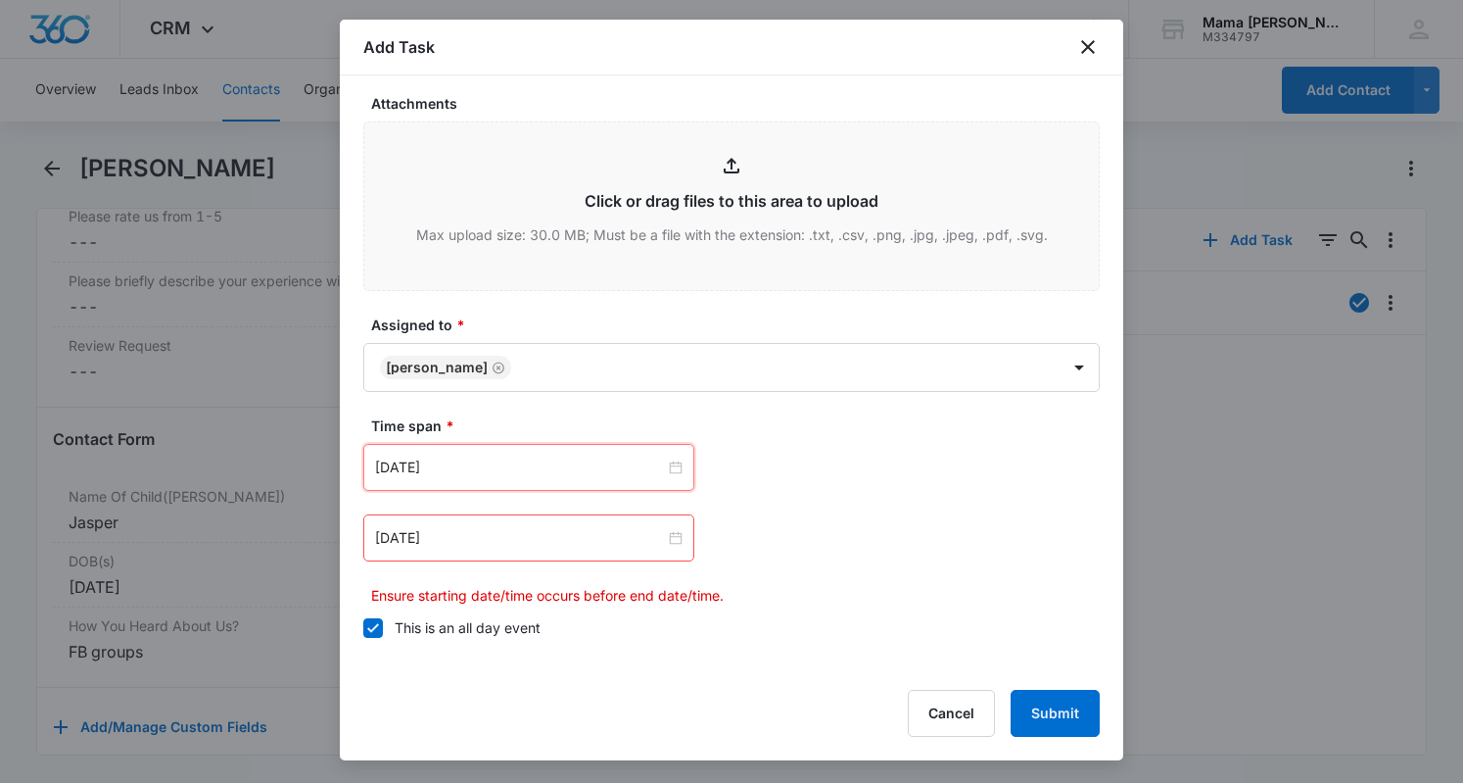
click at [474, 544] on input "[DATE]" at bounding box center [520, 538] width 290 height 22
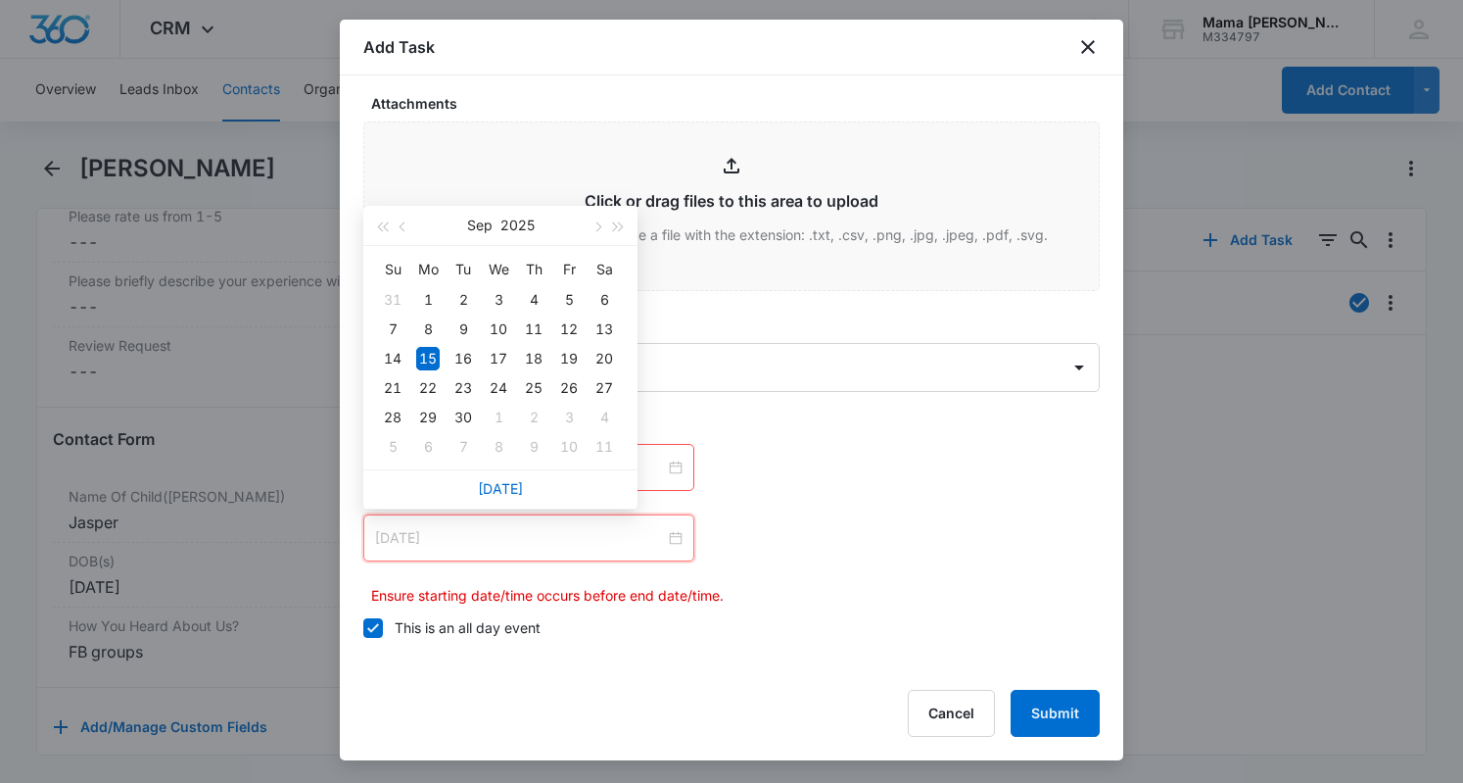
type input "[DATE]"
click at [492, 367] on div "17" at bounding box center [499, 359] width 24 height 24
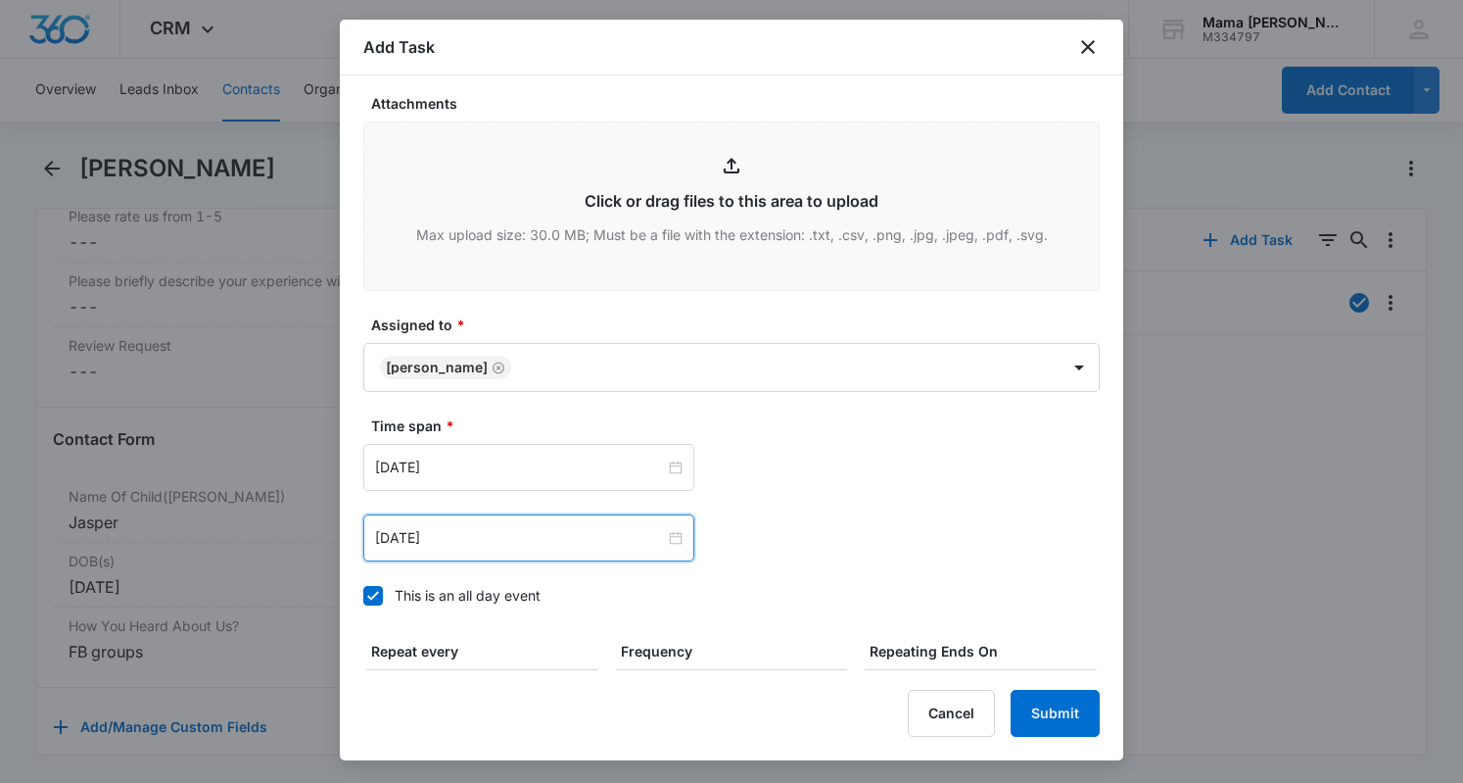
click at [774, 432] on label "Time span *" at bounding box center [739, 425] width 737 height 21
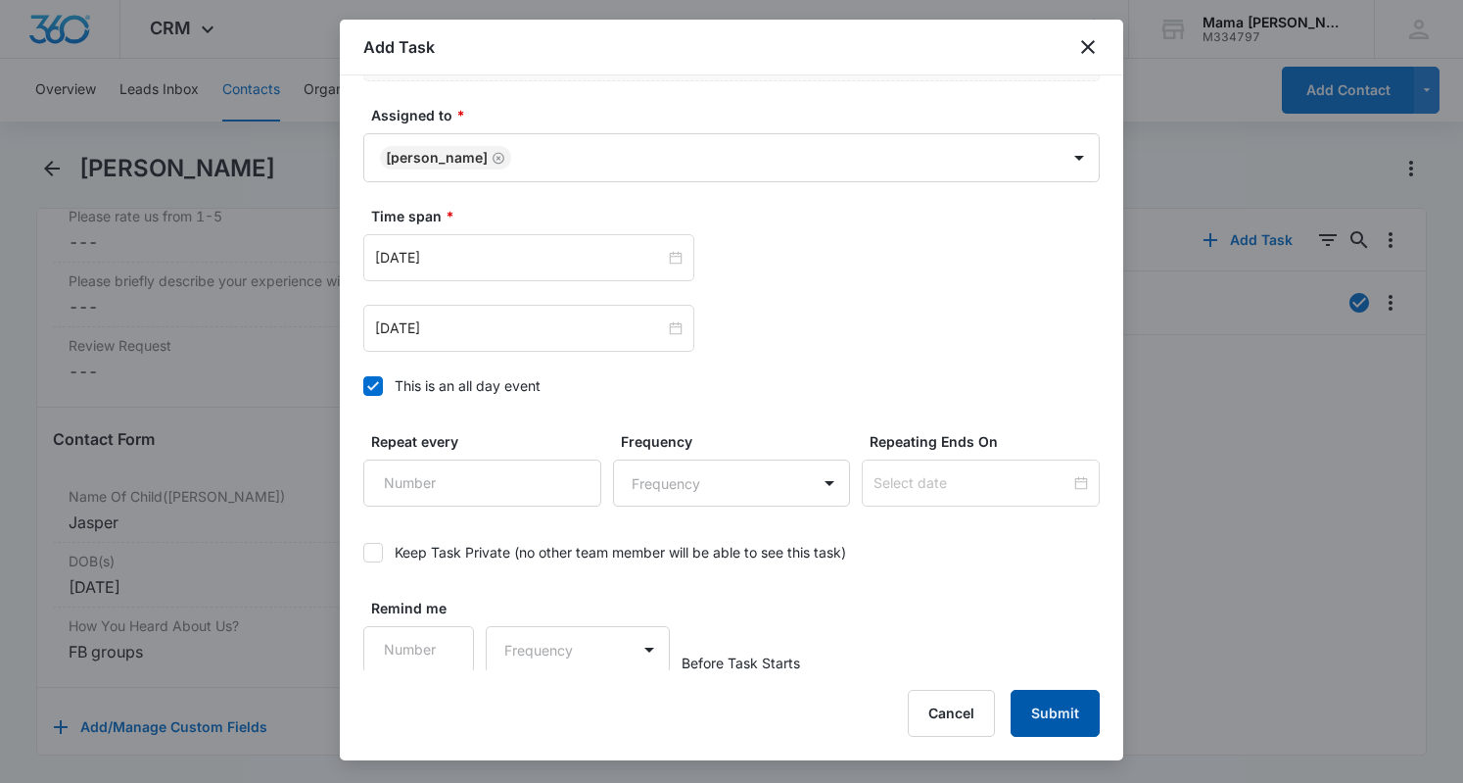
click at [1040, 714] on button "Submit" at bounding box center [1055, 712] width 89 height 47
